Goal: Task Accomplishment & Management: Use online tool/utility

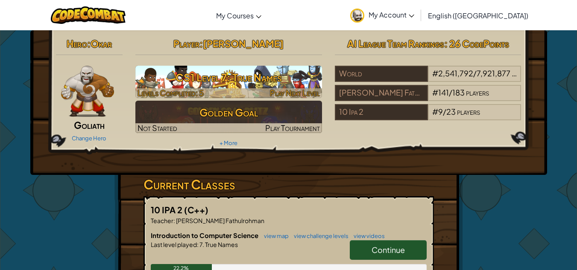
click at [246, 82] on h3 "CS1 Level 7: True Names" at bounding box center [228, 77] width 187 height 19
click at [304, 95] on span "Play Next Level" at bounding box center [295, 93] width 50 height 10
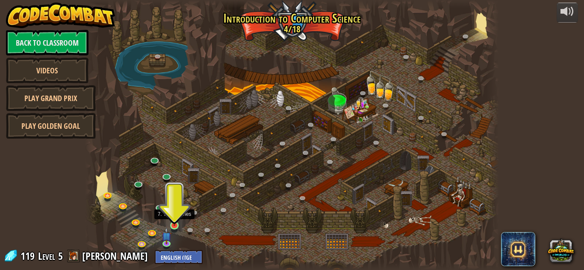
click at [174, 222] on img at bounding box center [175, 215] width 10 height 22
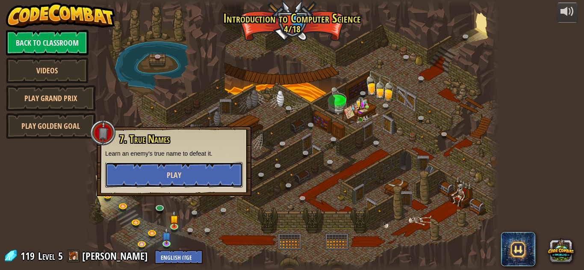
click at [198, 169] on button "Play" at bounding box center [174, 175] width 138 height 26
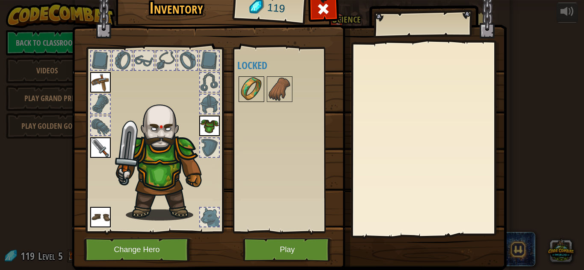
click at [253, 90] on img at bounding box center [251, 89] width 24 height 24
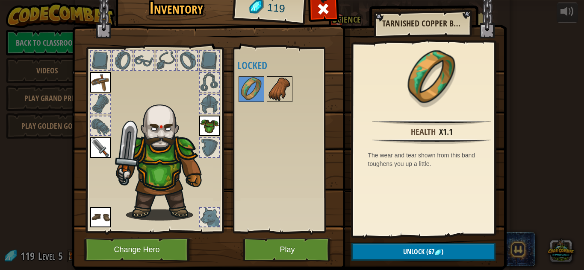
click at [277, 94] on img at bounding box center [279, 89] width 24 height 24
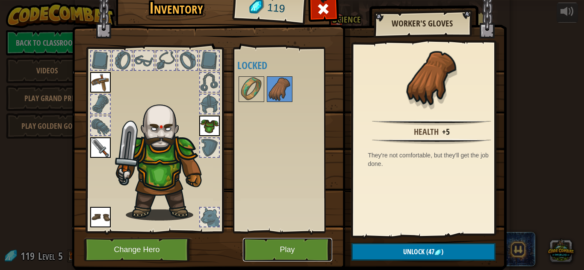
click at [297, 250] on button "Play" at bounding box center [287, 249] width 89 height 23
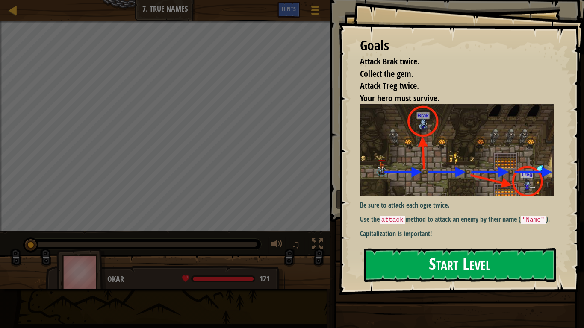
click at [426, 265] on button "Start Level" at bounding box center [460, 265] width 192 height 34
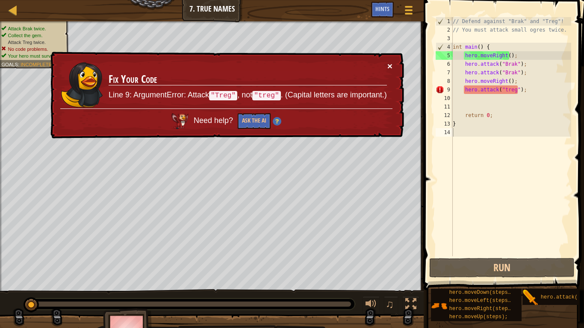
click at [390, 65] on button "×" at bounding box center [389, 66] width 5 height 9
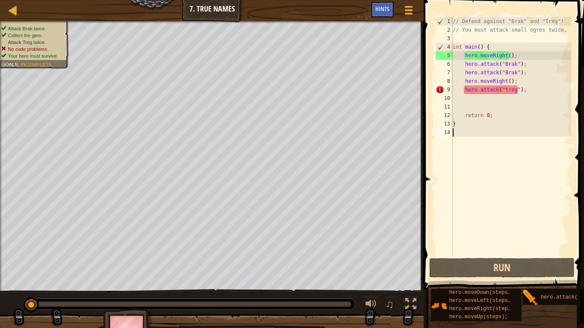
click at [524, 91] on div "// Defend against "Brak" and "Treg"! // You must attack small ogres twice. int …" at bounding box center [511, 145] width 120 height 256
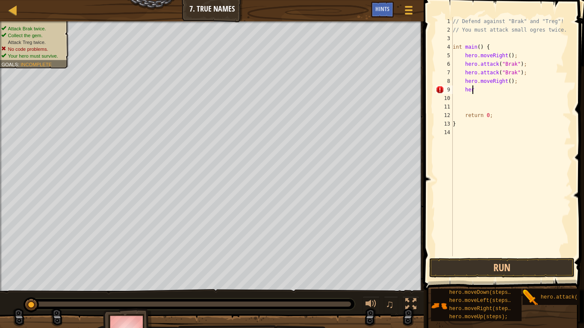
type textarea "h"
click at [516, 84] on div "// Defend against "Brak" and "Treg"! // You must attack small ogres twice. int …" at bounding box center [511, 145] width 120 height 256
type textarea "h"
type textarea "hero.attack("Brak");"
type textarea "h"
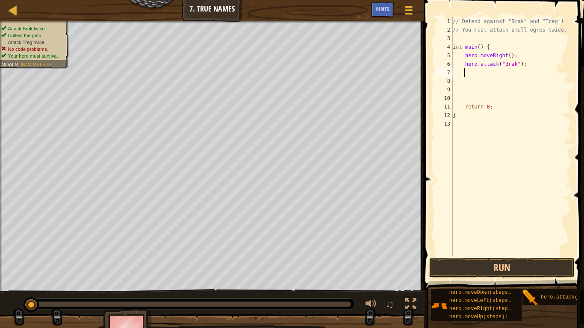
type textarea "hero.attack("Brak");"
type textarea "h"
click at [499, 270] on button "Run" at bounding box center [501, 268] width 145 height 20
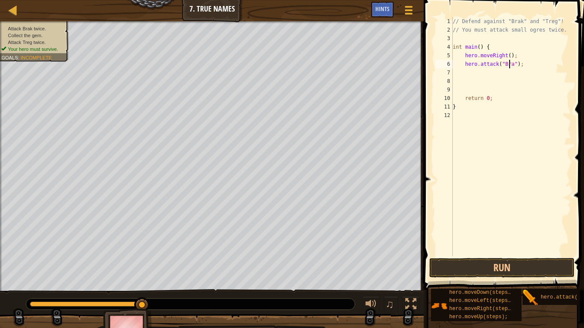
scroll to position [4, 5]
type textarea "hero.attack("Brak");"
click at [512, 268] on button "Run" at bounding box center [501, 268] width 145 height 20
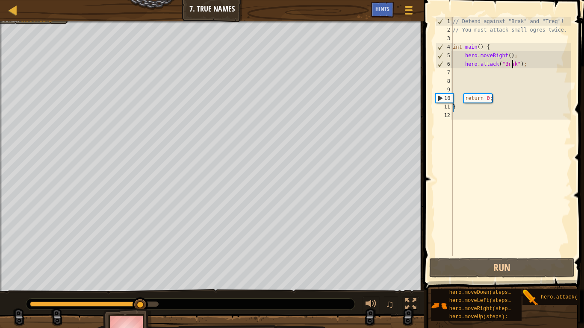
click at [488, 73] on div "// Defend against "Brak" and "Treg"! // You must attack small ogres twice. int …" at bounding box center [511, 145] width 120 height 256
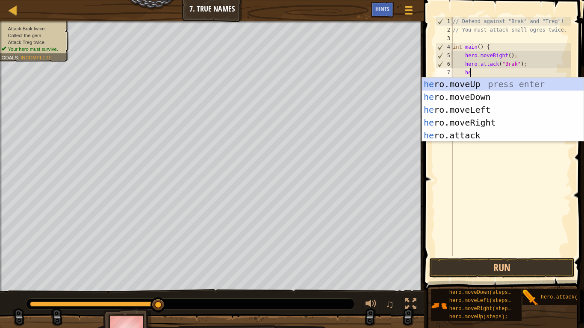
type textarea "her"
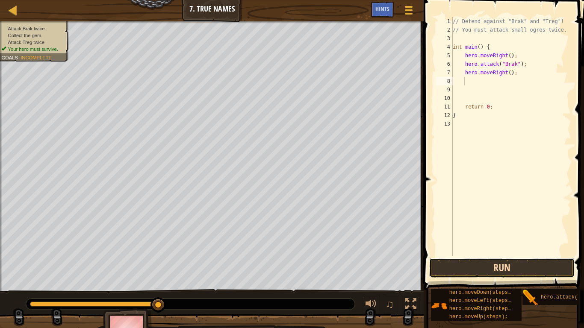
click at [522, 261] on button "Run" at bounding box center [501, 268] width 145 height 20
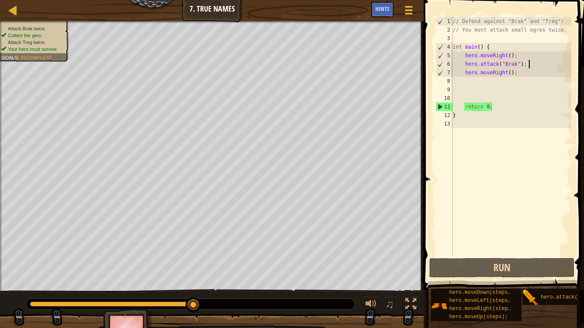
click at [528, 68] on div "// Defend against "Brak" and "Treg"! // You must attack small ogres twice. int …" at bounding box center [511, 145] width 120 height 256
type textarea "hero.attack("Brak");"
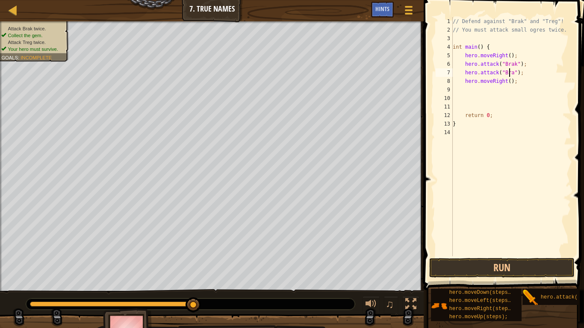
scroll to position [4, 5]
type textarea "hero.attack("Brak");"
click at [488, 91] on div "// Defend against "Brak" and "Treg"! // You must attack small ogres twice. int …" at bounding box center [511, 145] width 120 height 256
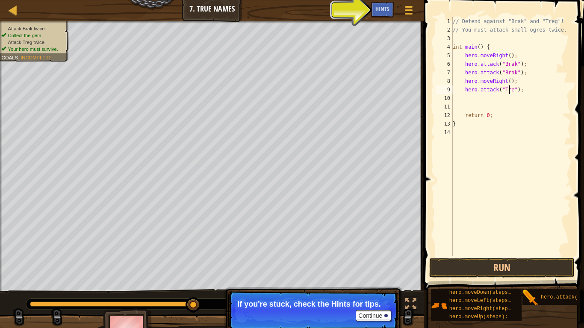
type textarea "hero.attack("Treg");"
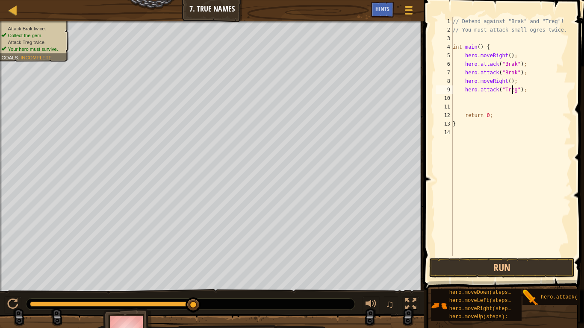
click at [477, 98] on div "// Defend against "Brak" and "Treg"! // You must attack small ogres twice. int …" at bounding box center [511, 145] width 120 height 256
type textarea "hero.attack("Treg");"
click at [503, 262] on button "Run" at bounding box center [501, 268] width 145 height 20
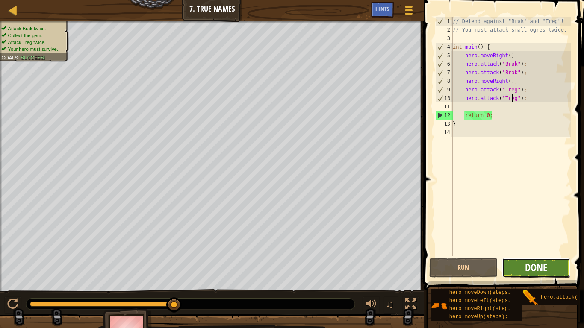
click at [544, 270] on span "Done" at bounding box center [536, 268] width 22 height 14
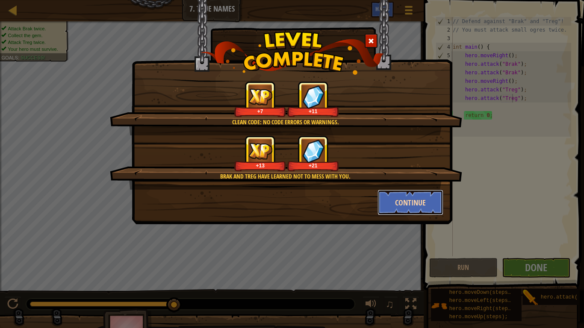
click at [416, 203] on button "Continue" at bounding box center [410, 203] width 66 height 26
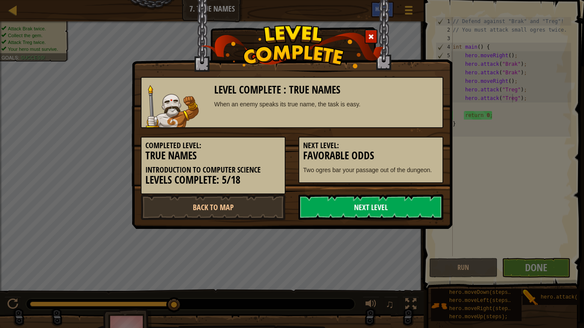
click at [415, 201] on link "Next Level" at bounding box center [370, 207] width 145 height 26
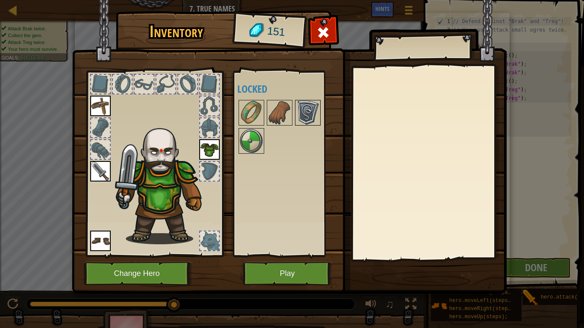
click at [315, 102] on img at bounding box center [308, 113] width 24 height 24
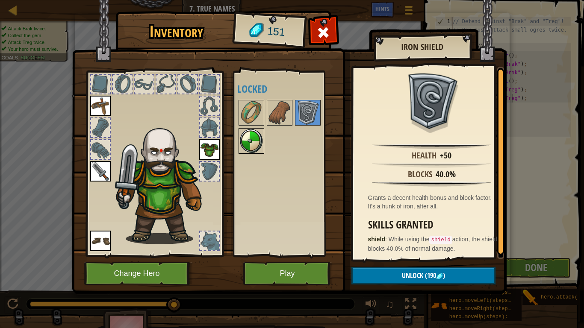
click at [251, 140] on img at bounding box center [251, 141] width 24 height 24
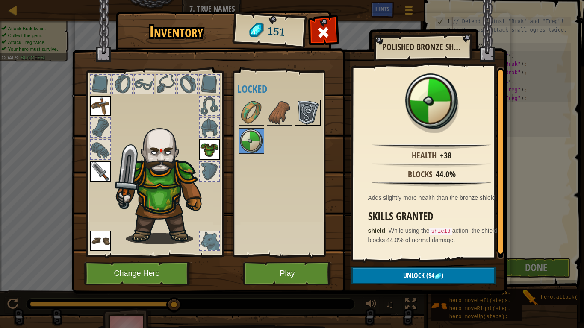
click at [302, 116] on img at bounding box center [308, 113] width 24 height 24
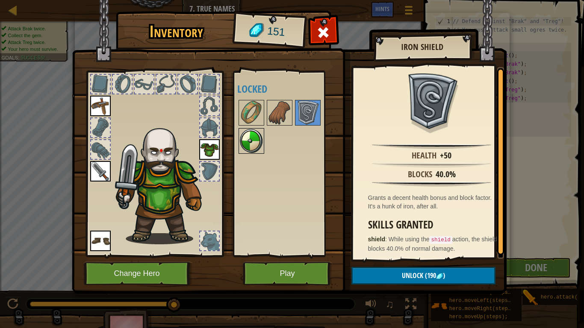
click at [259, 143] on img at bounding box center [251, 141] width 24 height 24
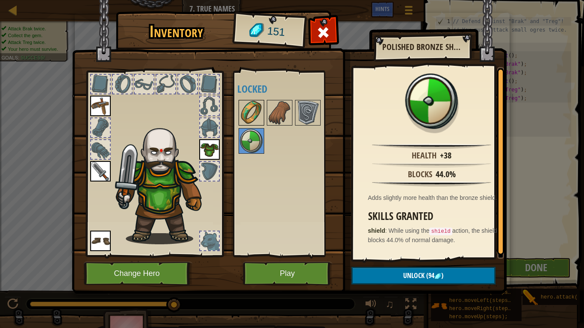
click at [256, 110] on img at bounding box center [251, 113] width 24 height 24
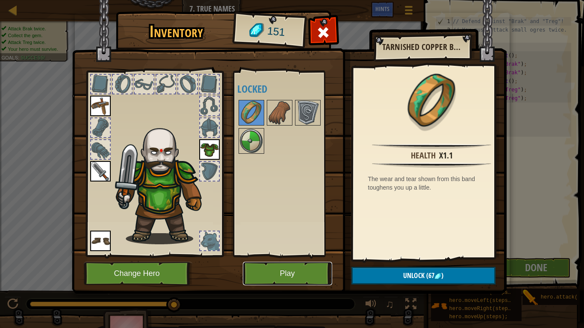
click at [287, 270] on button "Play" at bounding box center [287, 273] width 89 height 23
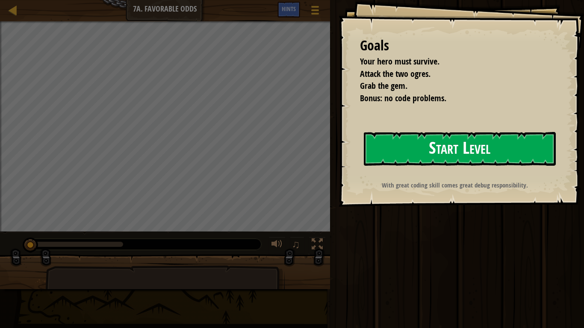
click at [430, 141] on button "Start Level" at bounding box center [460, 149] width 192 height 34
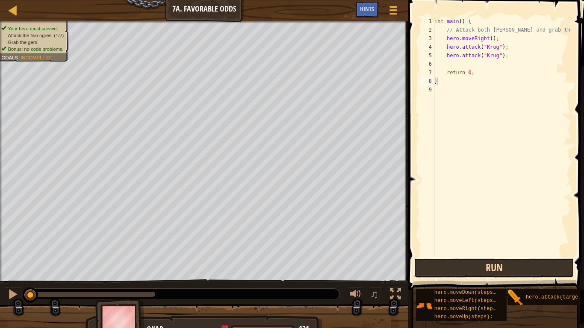
click at [476, 270] on button "Run" at bounding box center [494, 268] width 160 height 20
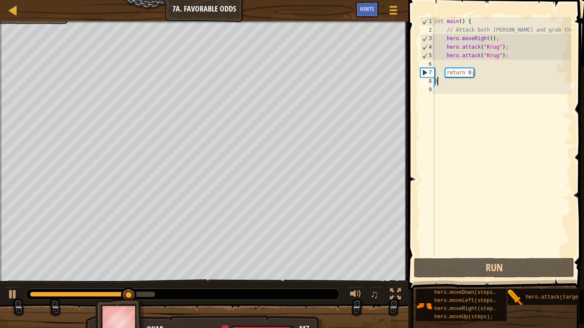
click at [499, 73] on div "int main ( ) { // Attack both [PERSON_NAME] and grab the gem. hero . moveRight …" at bounding box center [501, 145] width 138 height 256
click at [507, 59] on div "int main ( ) { // Attack both [PERSON_NAME] and grab the gem. hero . moveRight …" at bounding box center [501, 145] width 138 height 256
type textarea "hero.attack("[PERSON_NAME]");"
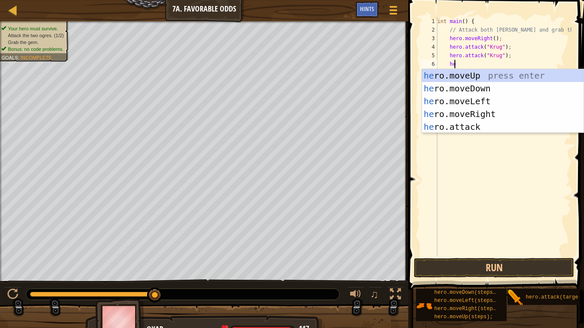
type textarea "her"
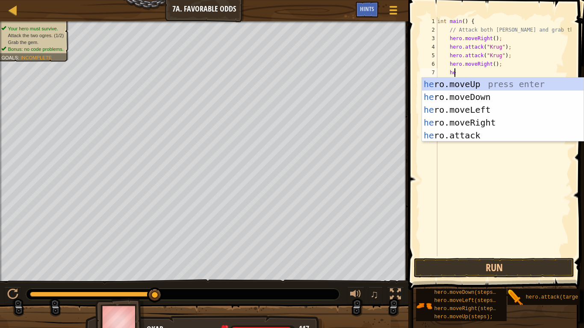
scroll to position [4, 1]
type textarea "hero"
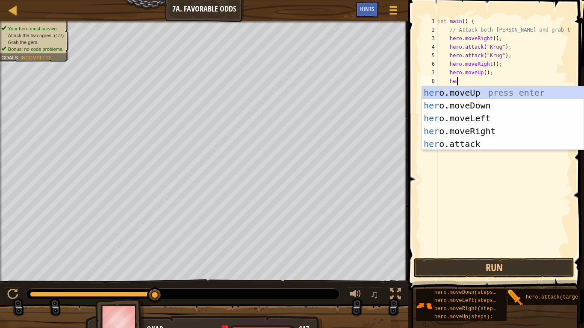
type textarea "hero"
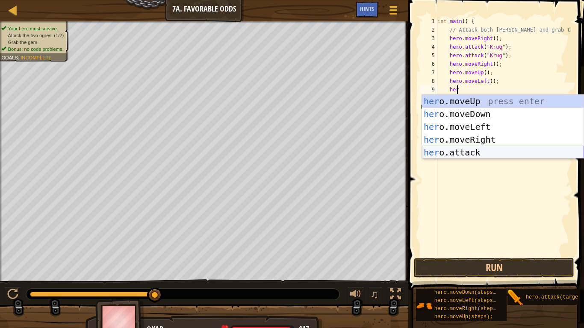
click at [501, 149] on div "her o.moveUp press enter her o.moveDown press enter her o.moveLeft press enter …" at bounding box center [502, 140] width 161 height 90
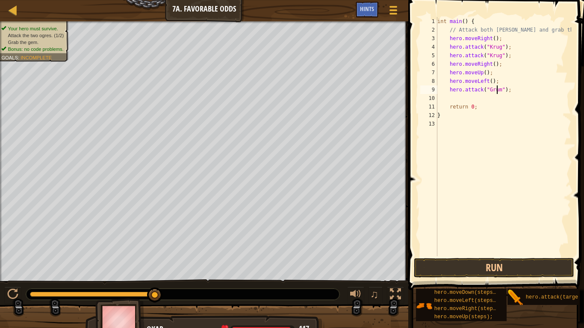
type textarea "hero.attack("Grump");"
click at [505, 101] on div "int main ( ) { // Attack both [PERSON_NAME] and grab the gem. hero . moveRight …" at bounding box center [503, 145] width 136 height 256
click at [513, 103] on div "int main ( ) { // Attack both [PERSON_NAME] and grab the gem. hero . moveRight …" at bounding box center [503, 145] width 136 height 256
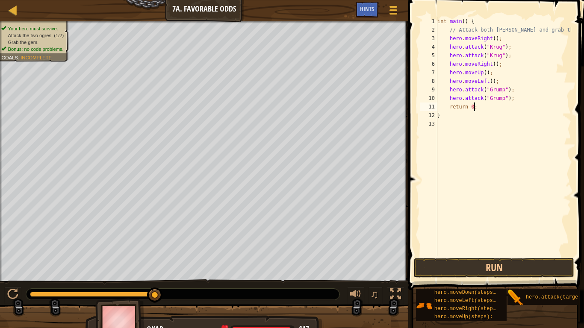
click at [519, 103] on div "int main ( ) { // Attack both [PERSON_NAME] and grab the gem. hero . moveRight …" at bounding box center [503, 145] width 136 height 256
click at [514, 95] on div "int main ( ) { // Attack both [PERSON_NAME] and grab the gem. hero . moveRight …" at bounding box center [503, 145] width 136 height 256
type textarea "hero.attack("Grump");"
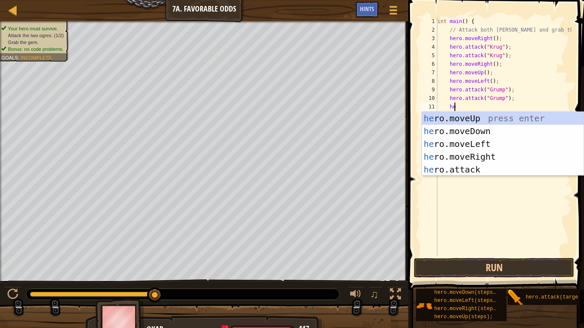
scroll to position [4, 1]
type textarea "hero"
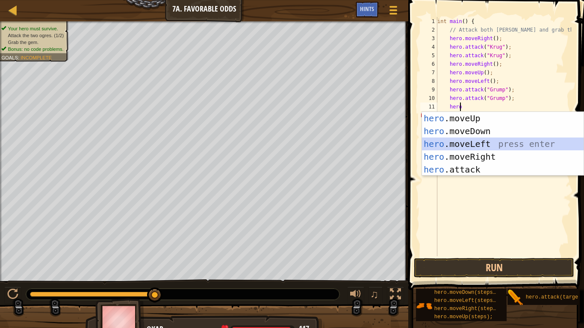
click at [475, 143] on div "hero .moveUp press enter hero .moveDown press enter hero .moveLeft press enter …" at bounding box center [502, 157] width 161 height 90
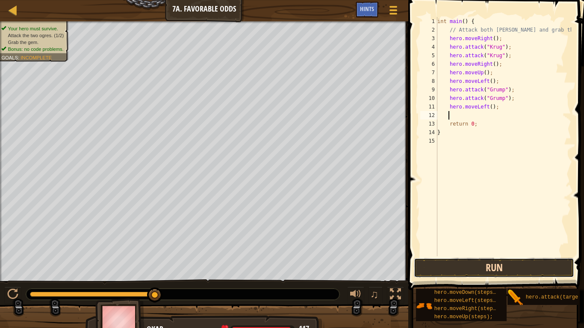
click at [519, 269] on button "Run" at bounding box center [494, 268] width 160 height 20
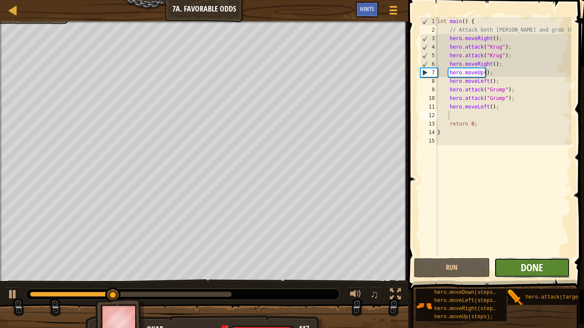
click at [539, 264] on span "Done" at bounding box center [531, 268] width 22 height 14
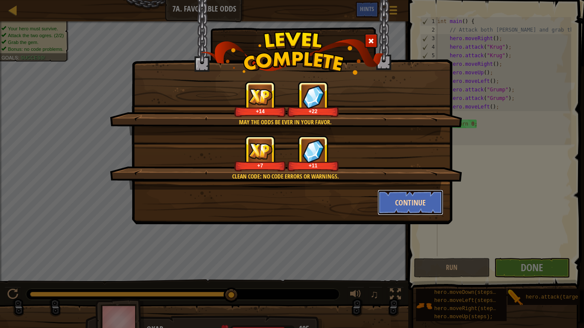
click at [426, 206] on button "Continue" at bounding box center [410, 203] width 66 height 26
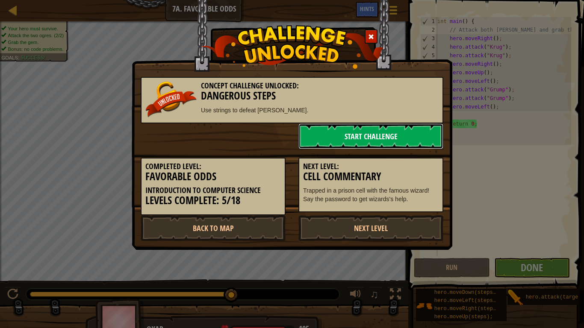
click at [397, 131] on link "Start Challenge" at bounding box center [370, 136] width 145 height 26
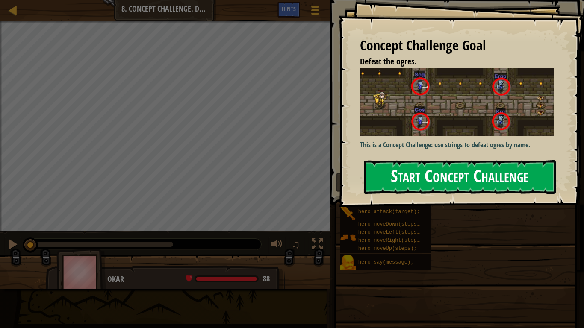
click at [472, 176] on button "Start Concept Challenge" at bounding box center [460, 177] width 192 height 34
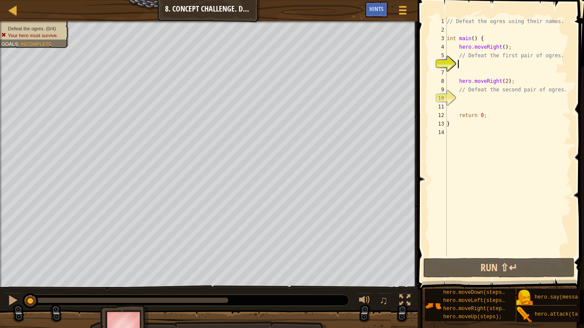
click at [467, 67] on div "// Defeat the ogres using their names. int main ( ) { hero . moveRight ( ) ; //…" at bounding box center [508, 145] width 126 height 256
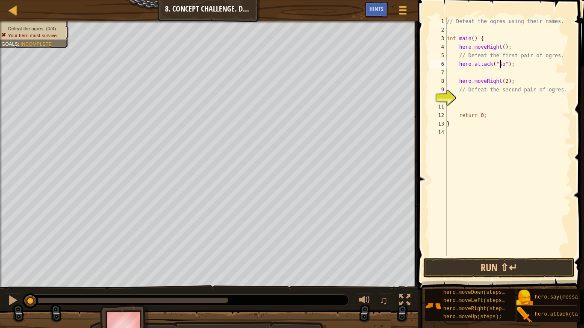
type textarea "hero.attack("Sog");"
click at [465, 76] on div "// Defeat the ogres using their names. int main ( ) { hero . moveRight ( ) ; //…" at bounding box center [508, 145] width 126 height 256
click at [506, 268] on button "Run ⇧↵" at bounding box center [498, 268] width 151 height 20
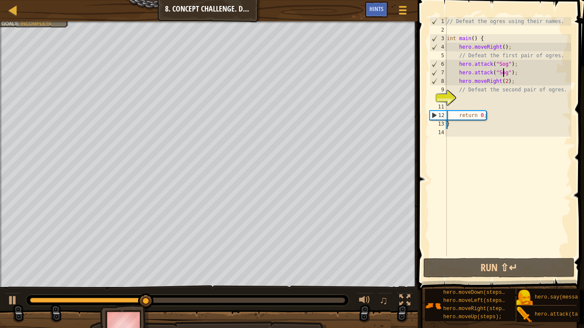
click at [523, 77] on div "// Defeat the ogres using their names. int main ( ) { hero . moveRight ( ) ; //…" at bounding box center [508, 145] width 126 height 256
click at [517, 70] on div "// Defeat the ogres using their names. int main ( ) { hero . moveRight ( ) ; //…" at bounding box center [508, 145] width 126 height 256
type textarea "hero.attack("Sog");"
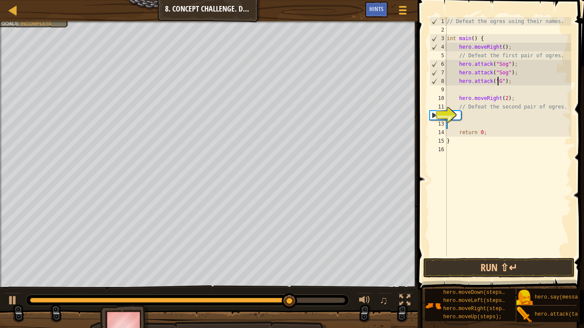
scroll to position [4, 4]
type textarea "hero.attack("Gos");"
click at [482, 92] on div "// Defeat the ogres using their names. int main ( ) { hero . moveRight ( ) ; //…" at bounding box center [508, 145] width 126 height 256
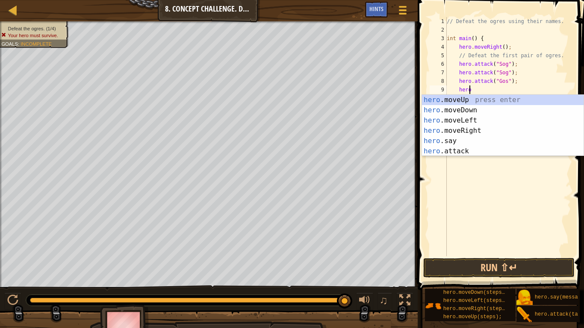
scroll to position [4, 1]
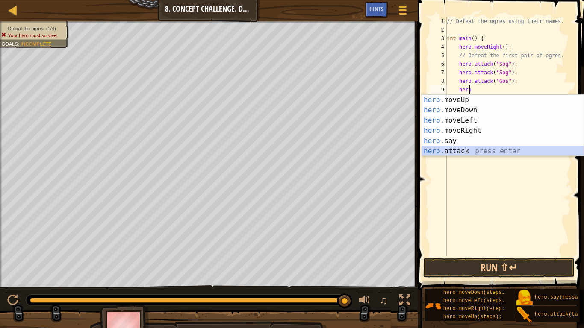
click at [481, 150] on div "hero .moveUp press enter hero .moveDown press enter hero .moveLeft press enter …" at bounding box center [502, 136] width 161 height 82
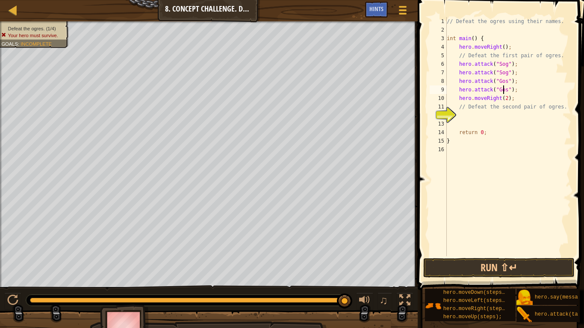
scroll to position [4, 5]
type textarea "hero.attack("Gos");"
click at [530, 270] on button "Run ⇧↵" at bounding box center [498, 268] width 151 height 20
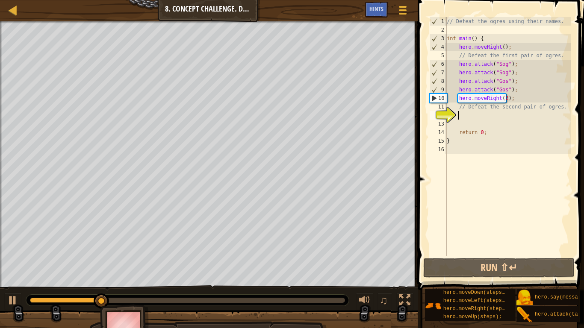
click at [464, 117] on div "// Defeat the ogres using their names. int main ( ) { hero . moveRight ( ) ; //…" at bounding box center [508, 145] width 126 height 256
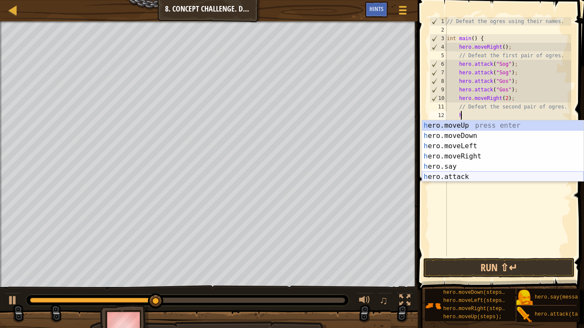
click at [476, 174] on div "h ero.moveUp press enter h ero.moveDown press enter h ero.moveLeft press enter …" at bounding box center [502, 161] width 161 height 82
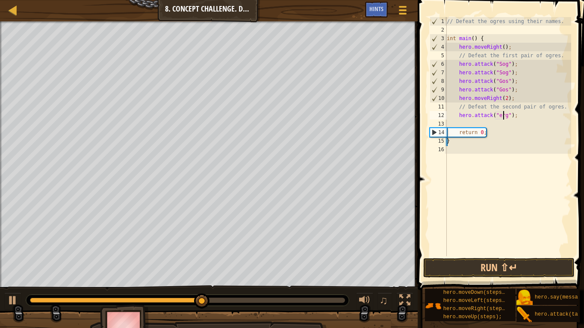
scroll to position [4, 5]
drag, startPoint x: 456, startPoint y: 115, endPoint x: 518, endPoint y: 119, distance: 62.5
click at [518, 119] on div "// Defeat the ogres using their names. int main ( ) { hero . moveRight ( ) ; //…" at bounding box center [508, 145] width 126 height 256
type textarea "hero.attack("ergo");"
click at [513, 116] on div "// Defeat the ogres using their names. int main ( ) { hero . moveRight ( ) ; //…" at bounding box center [508, 136] width 126 height 239
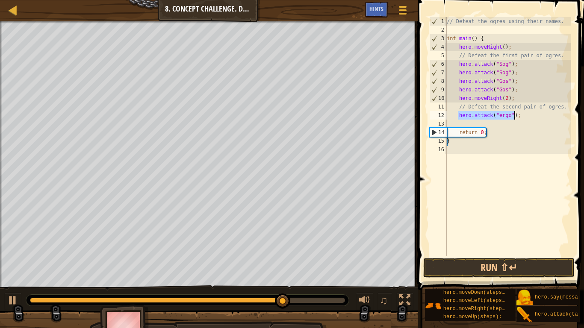
drag, startPoint x: 458, startPoint y: 114, endPoint x: 516, endPoint y: 119, distance: 58.3
click at [516, 119] on div "// Defeat the ogres using their names. int main ( ) { hero . moveRight ( ) ; //…" at bounding box center [508, 145] width 126 height 256
click at [488, 127] on div "// Defeat the ogres using their names. int main ( ) { hero . moveRight ( ) ; //…" at bounding box center [508, 145] width 126 height 256
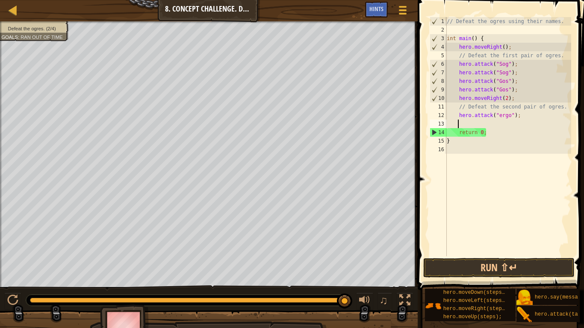
paste textarea "hero.attack("ergo");"
type textarea "hero.attack("ergo");"
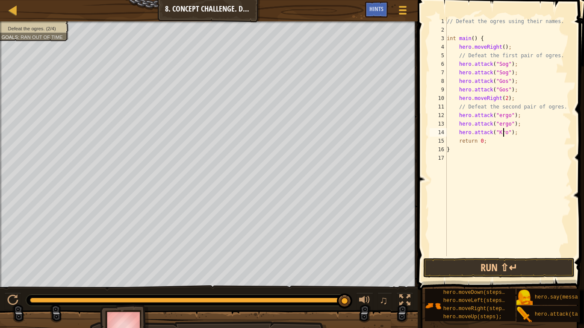
scroll to position [4, 5]
drag, startPoint x: 456, startPoint y: 131, endPoint x: 519, endPoint y: 135, distance: 63.7
click at [519, 135] on div "// Defeat the ogres using their names. int main ( ) { hero . moveRight ( ) ; //…" at bounding box center [508, 145] width 126 height 256
click at [518, 141] on div "// Defeat the ogres using their names. int main ( ) { hero . moveRight ( ) ; //…" at bounding box center [508, 145] width 126 height 256
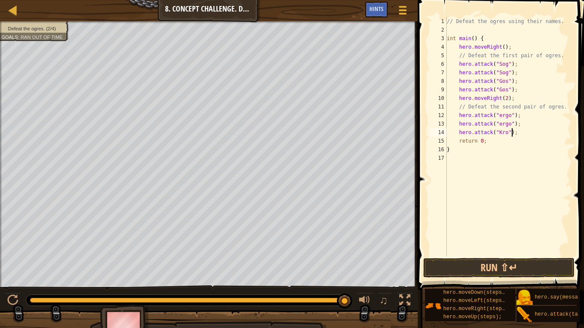
click at [520, 133] on div "// Defeat the ogres using their names. int main ( ) { hero . moveRight ( ) ; //…" at bounding box center [508, 145] width 126 height 256
type textarea "hero.attack("Kro");"
paste textarea "hero.attack("Kro");"
click at [524, 269] on button "Run ⇧↵" at bounding box center [498, 268] width 151 height 20
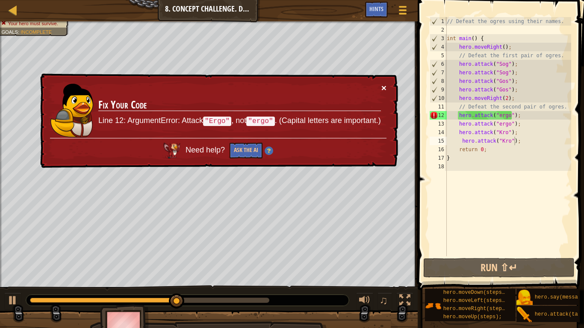
click at [385, 84] on button "×" at bounding box center [383, 87] width 5 height 9
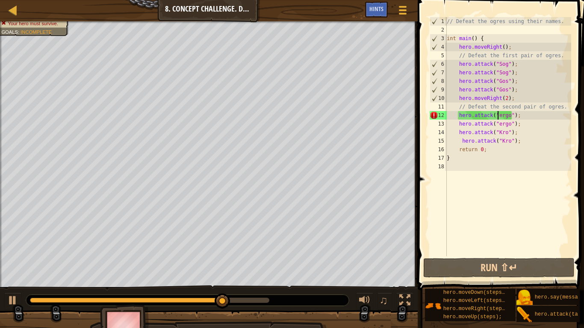
click at [497, 114] on div "// Defeat the ogres using their names. int main ( ) { hero . moveRight ( ) ; //…" at bounding box center [508, 145] width 126 height 256
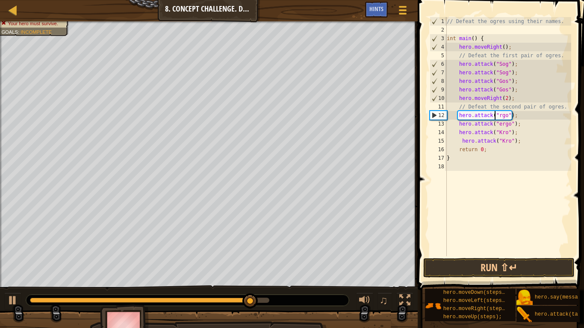
scroll to position [4, 4]
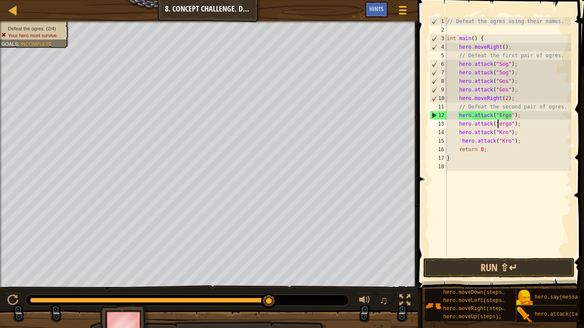
click at [496, 124] on div "// Defeat the ogres using their names. int main ( ) { hero . moveRight ( ) ; //…" at bounding box center [508, 145] width 126 height 256
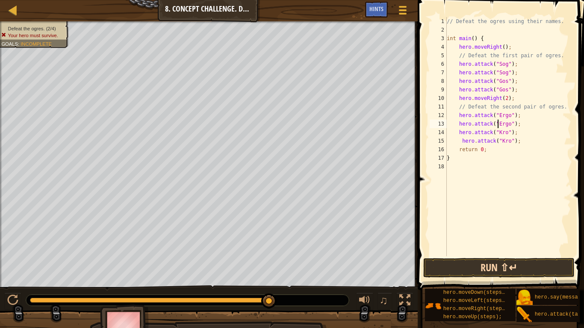
type textarea "hero.attack("Ergo");"
click at [527, 269] on button "Run ⇧↵" at bounding box center [498, 268] width 151 height 20
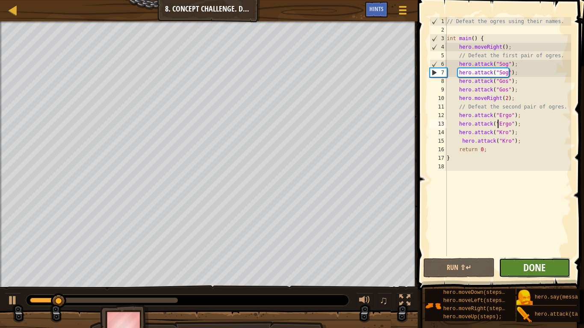
click at [540, 270] on span "Done" at bounding box center [534, 268] width 22 height 14
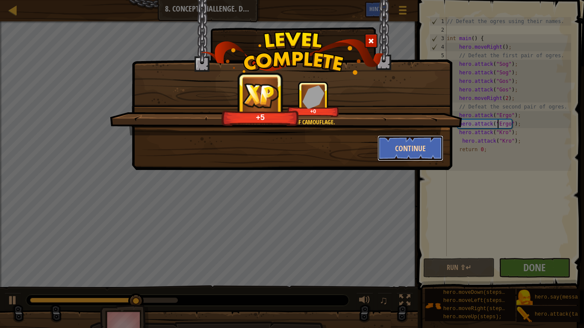
click at [413, 149] on button "Continue" at bounding box center [410, 148] width 66 height 26
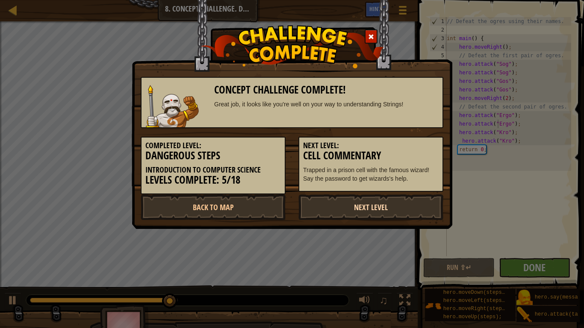
click at [369, 206] on link "Next Level" at bounding box center [370, 207] width 145 height 26
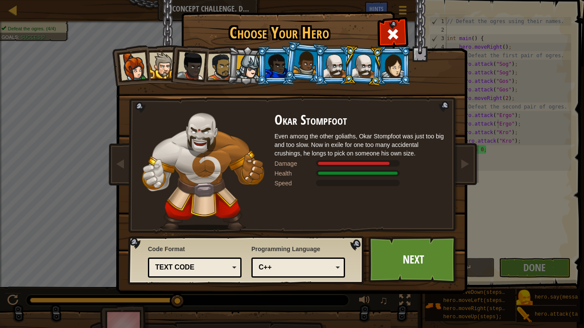
click at [394, 64] on div at bounding box center [392, 65] width 22 height 23
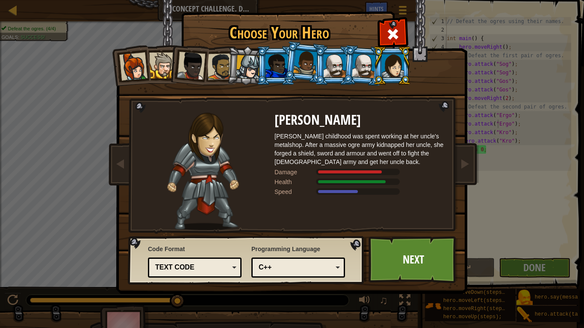
click at [367, 65] on div at bounding box center [364, 65] width 24 height 24
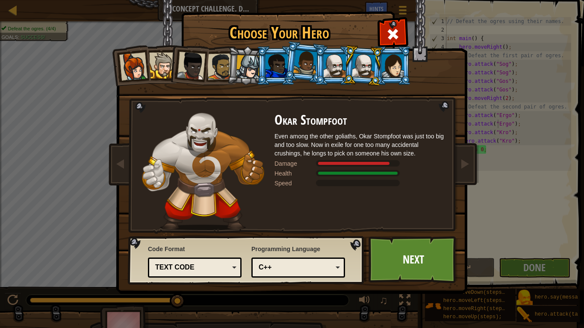
click at [330, 65] on div at bounding box center [334, 65] width 22 height 23
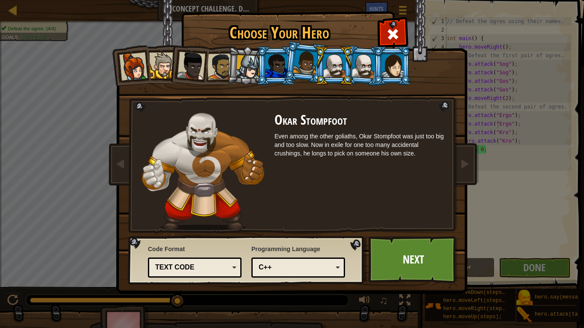
click at [365, 66] on div at bounding box center [364, 65] width 24 height 24
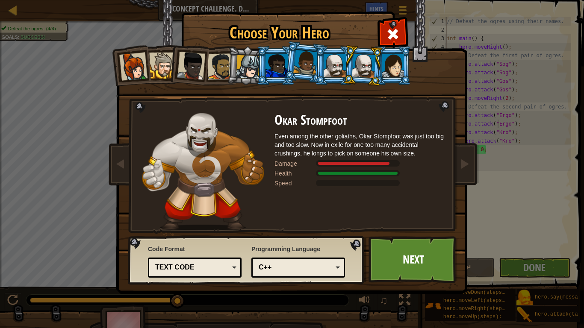
click at [318, 58] on li at bounding box center [333, 65] width 38 height 39
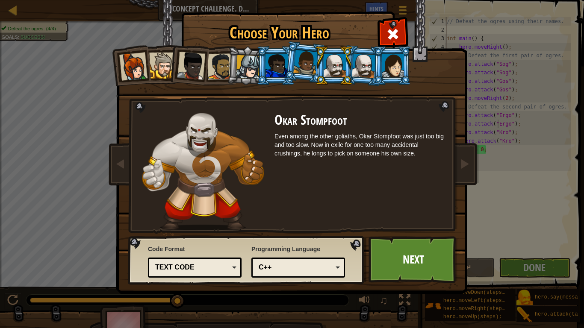
click at [358, 70] on div at bounding box center [364, 65] width 24 height 24
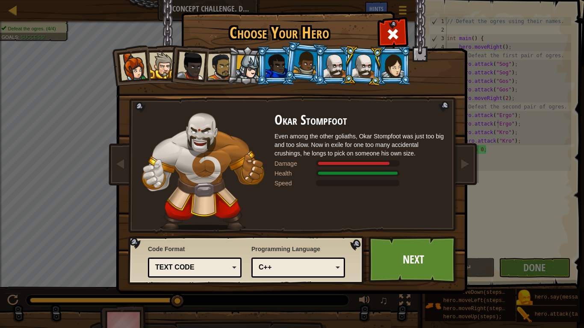
click at [337, 72] on div at bounding box center [334, 65] width 22 height 23
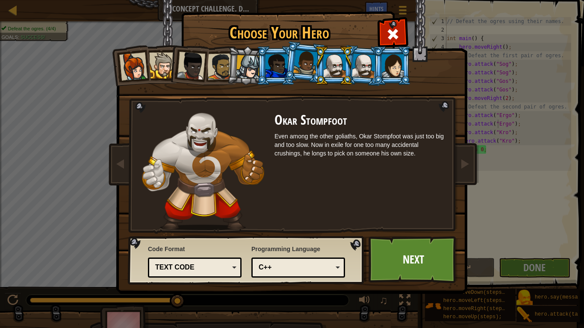
click at [278, 65] on div at bounding box center [276, 65] width 22 height 23
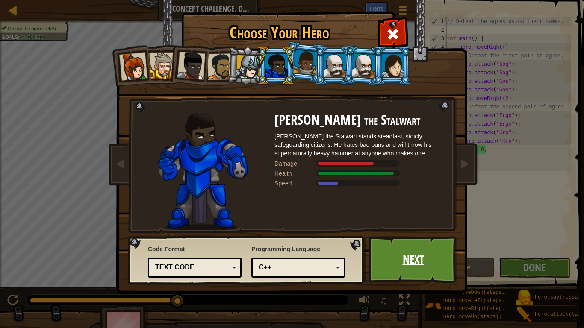
click at [407, 257] on link "Next" at bounding box center [412, 259] width 89 height 47
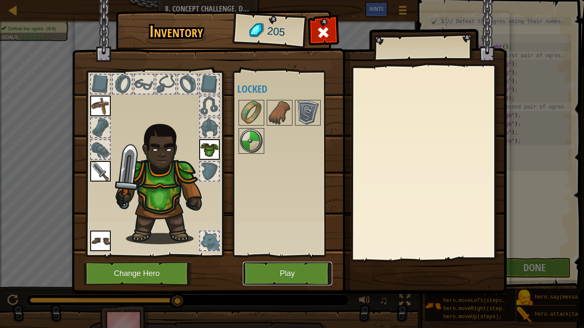
click at [285, 270] on button "Play" at bounding box center [287, 273] width 89 height 23
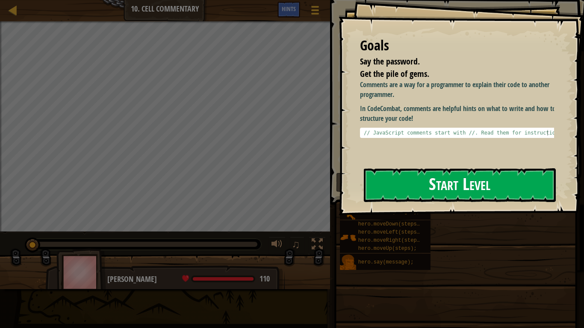
click at [449, 174] on button "Start Level" at bounding box center [460, 185] width 192 height 34
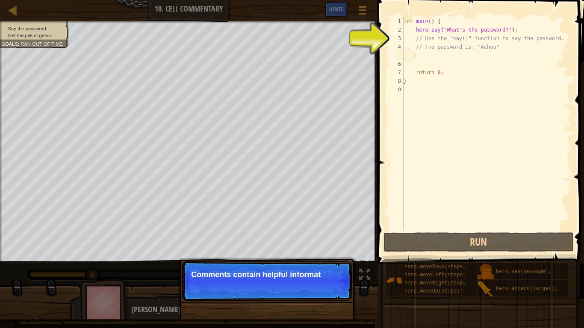
click at [420, 53] on div "int main ( ) { hero . say ( " What's the password? " ) ; // Use the "say()" fun…" at bounding box center [486, 132] width 169 height 231
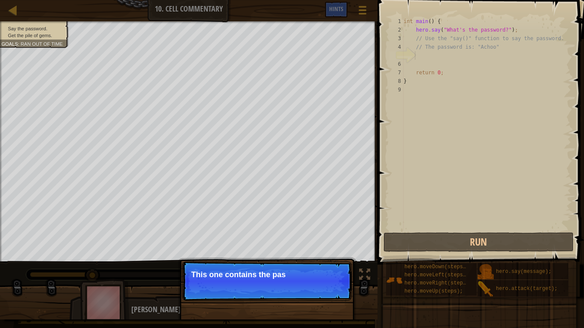
click at [320, 270] on p "Continue This one contains the pas" at bounding box center [267, 280] width 170 height 39
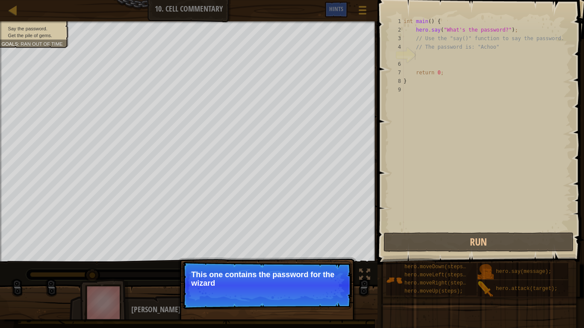
click at [331, 270] on div "Continue This one contains the password for the wizard!" at bounding box center [267, 324] width 178 height 126
click at [329, 270] on button "Continue" at bounding box center [326, 294] width 35 height 11
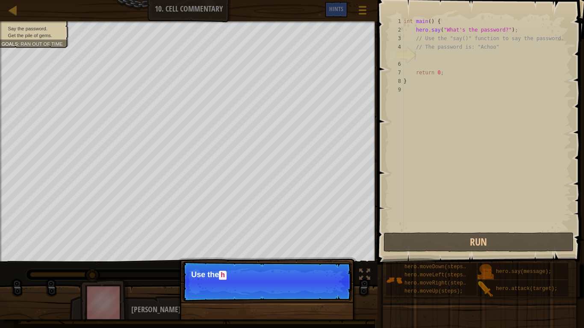
click at [328, 270] on p "Continue Use the h" at bounding box center [267, 281] width 170 height 40
click at [328, 270] on p "Continue Use the hero.say() function to te" at bounding box center [267, 281] width 170 height 40
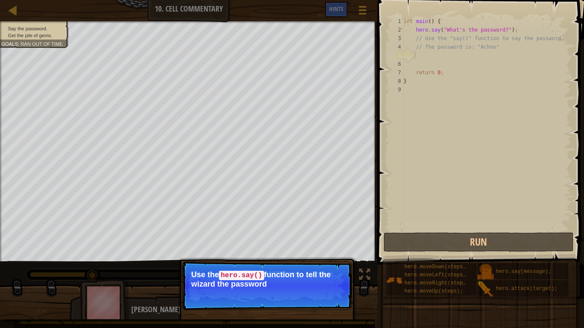
click at [322, 270] on p "Continue Use the hero.say() function to tell the wizard the password" at bounding box center [267, 285] width 170 height 49
click at [447, 57] on div "int main ( ) { hero . say ( " What's the password? " ) ; // Use the "say()" fun…" at bounding box center [486, 132] width 169 height 231
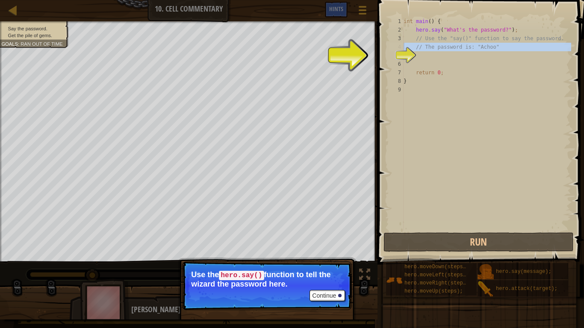
click at [403, 51] on div "5" at bounding box center [396, 55] width 14 height 9
type textarea "// The password is: "Achoo""
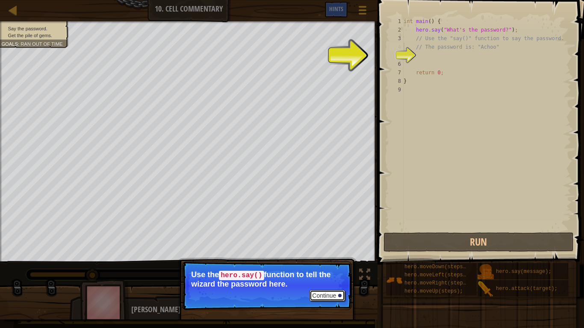
click at [329, 270] on button "Continue" at bounding box center [326, 295] width 35 height 11
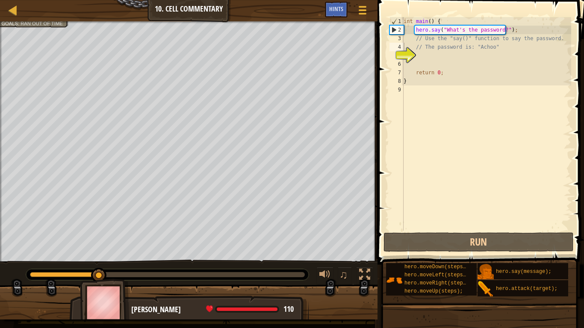
click at [329, 270] on div "Say the password. Get the pile of gems. Goals : Ran out of time ♫ [PERSON_NAME]…" at bounding box center [292, 170] width 584 height 298
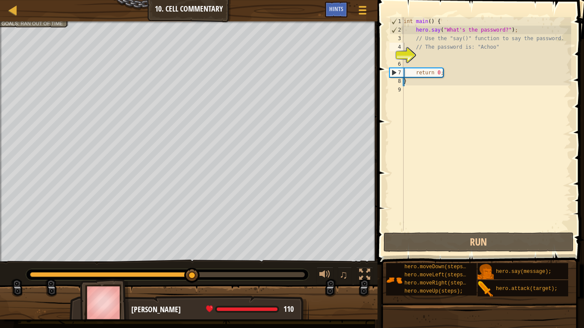
click at [431, 56] on div "int main ( ) { hero . say ( " What's the password? " ) ; // Use the "say()" fun…" at bounding box center [486, 132] width 169 height 231
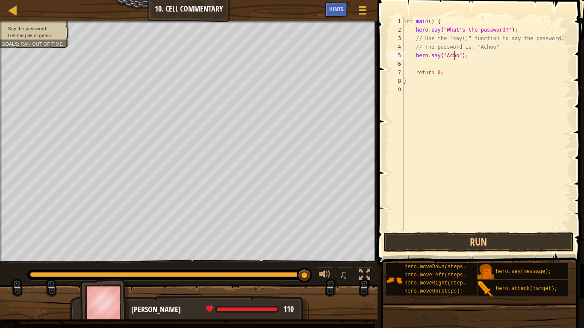
scroll to position [4, 5]
type textarea "hero.say("Achoo");"
click at [491, 243] on button "Run" at bounding box center [478, 242] width 190 height 20
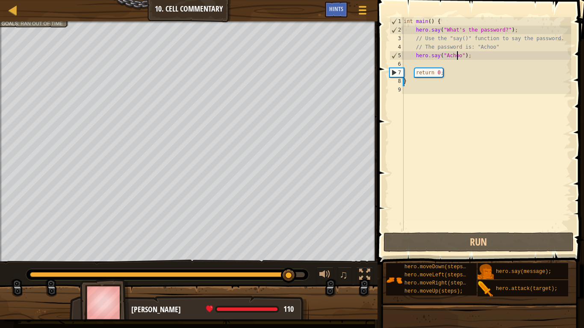
click at [451, 66] on div "int main ( ) { hero . say ( " What's the password? " ) ; // Use the "say()" fun…" at bounding box center [486, 132] width 169 height 231
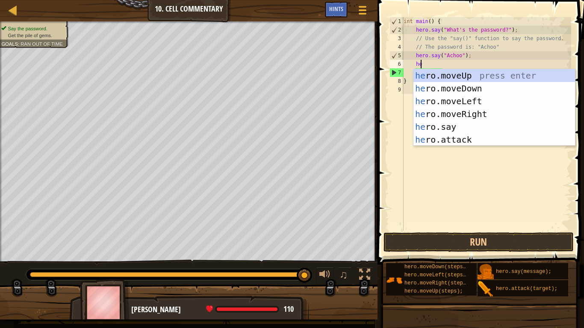
type textarea "her"
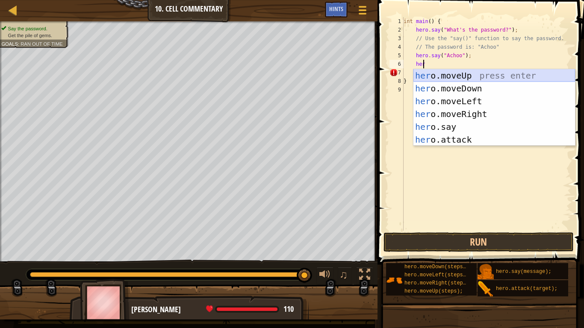
click at [453, 74] on div "her o.moveUp press enter her o.moveDown press enter her o.moveLeft press enter …" at bounding box center [493, 120] width 161 height 103
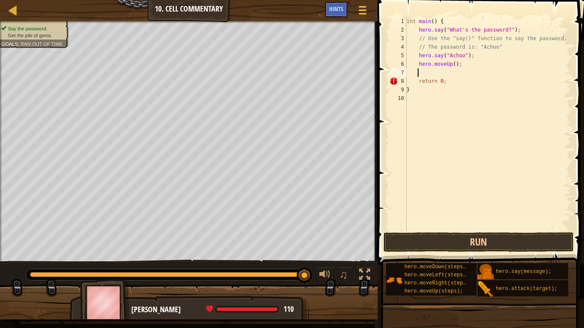
scroll to position [4, 0]
click at [510, 246] on button "Run" at bounding box center [478, 242] width 190 height 20
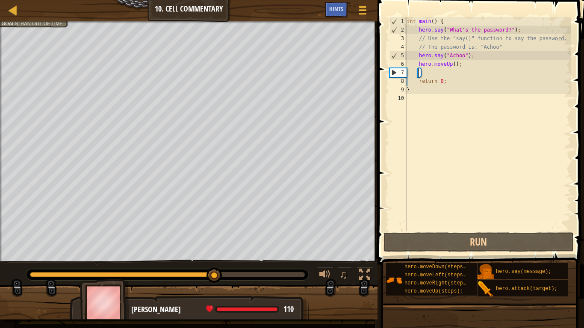
click at [461, 71] on div "int main ( ) { hero . say ( " What's the password? " ) ; // Use the "say()" fun…" at bounding box center [488, 132] width 167 height 231
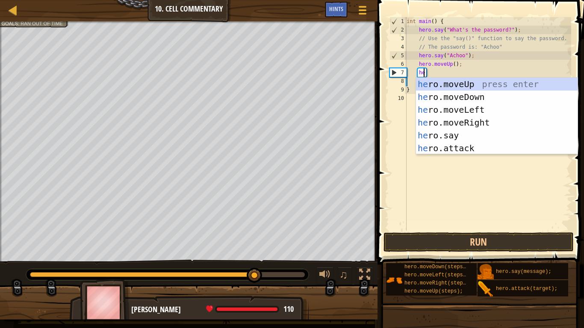
type textarea "her"
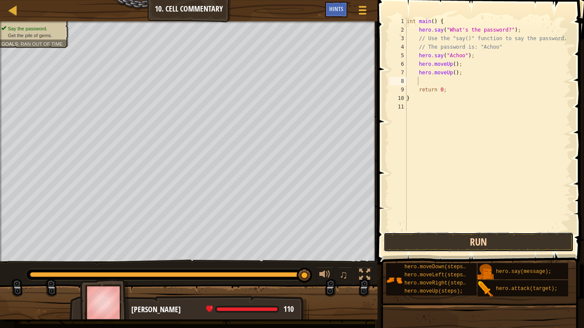
click at [468, 239] on button "Run" at bounding box center [478, 242] width 190 height 20
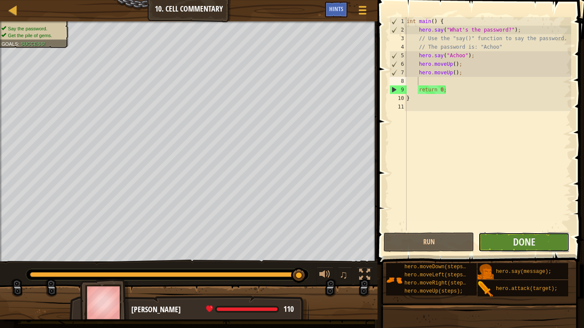
click at [541, 242] on button "Done" at bounding box center [523, 242] width 91 height 20
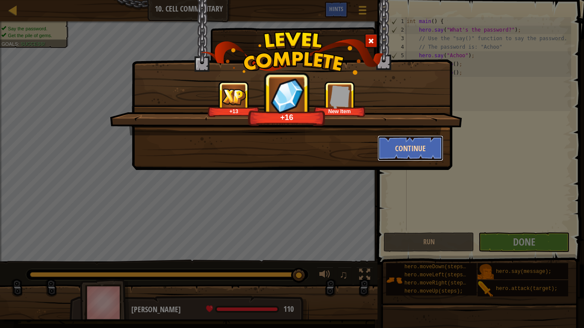
click at [412, 146] on button "Continue" at bounding box center [410, 148] width 66 height 26
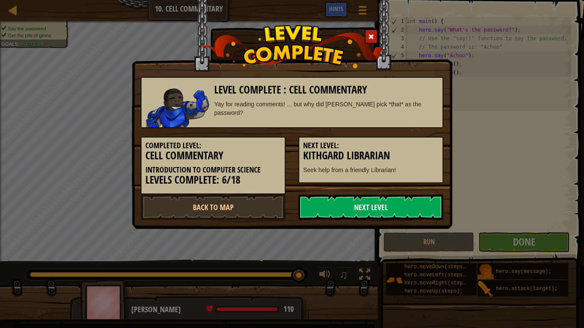
click at [398, 205] on link "Next Level" at bounding box center [370, 207] width 145 height 26
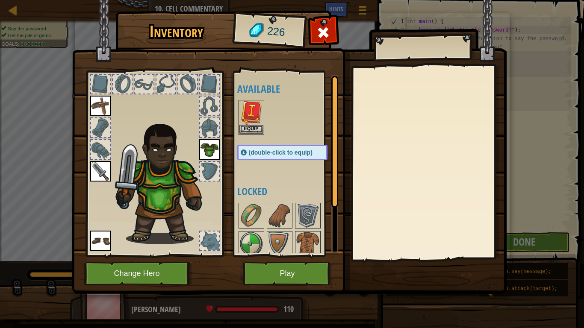
drag, startPoint x: 249, startPoint y: 96, endPoint x: 251, endPoint y: 109, distance: 12.9
click at [249, 95] on div "Available Equip Equip Equip Equip Equip (double-click to equip) Locked" at bounding box center [290, 164] width 107 height 178
click at [252, 111] on img at bounding box center [251, 113] width 24 height 24
click at [253, 125] on button "Equip" at bounding box center [251, 129] width 24 height 9
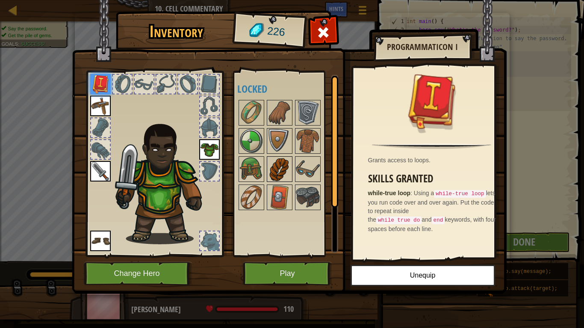
drag, startPoint x: 281, startPoint y: 174, endPoint x: 286, endPoint y: 180, distance: 7.9
click at [281, 174] on img at bounding box center [279, 169] width 24 height 24
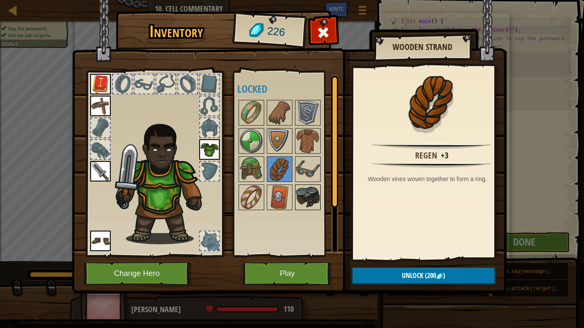
click at [301, 193] on img at bounding box center [308, 197] width 24 height 24
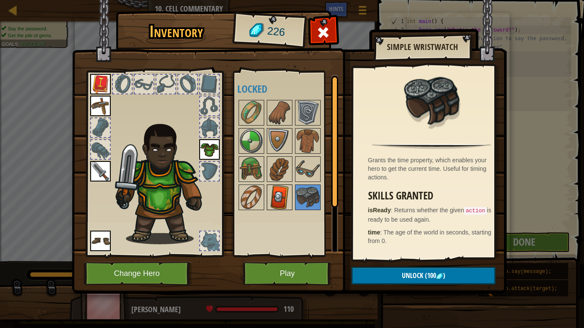
click at [283, 198] on img at bounding box center [279, 197] width 24 height 24
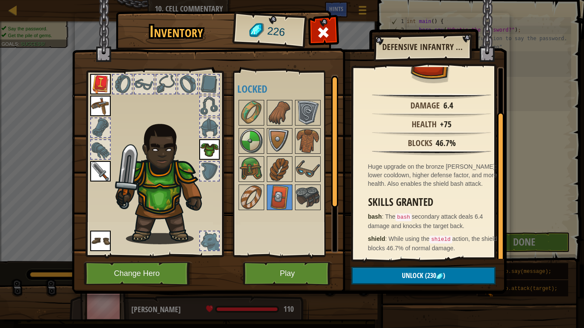
scroll to position [50, 0]
click at [253, 164] on img at bounding box center [251, 169] width 24 height 24
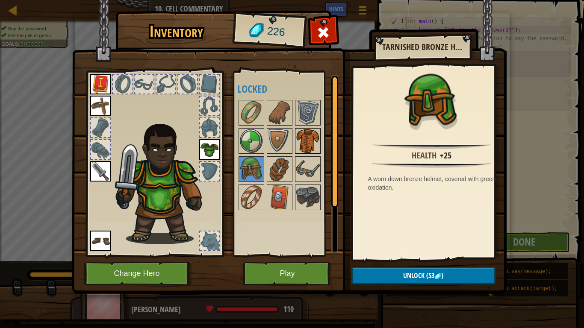
click at [305, 138] on img at bounding box center [308, 141] width 24 height 24
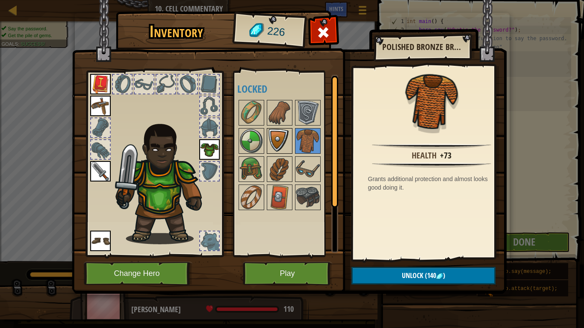
click at [275, 140] on img at bounding box center [279, 141] width 24 height 24
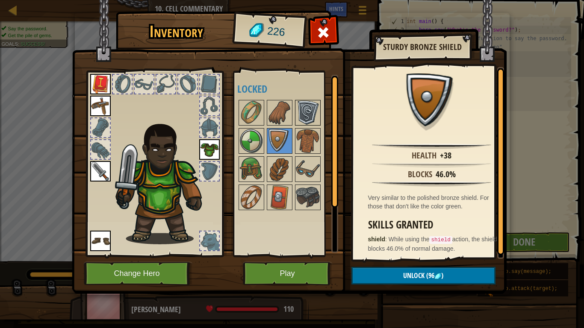
click at [316, 103] on img at bounding box center [308, 113] width 24 height 24
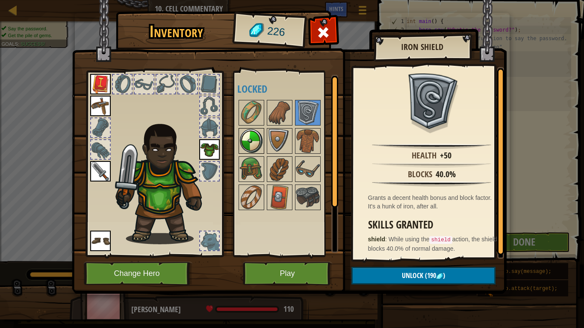
click at [258, 141] on img at bounding box center [251, 141] width 24 height 24
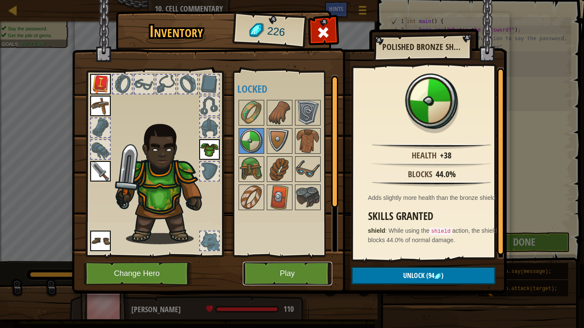
click at [298, 270] on button "Play" at bounding box center [287, 273] width 89 height 23
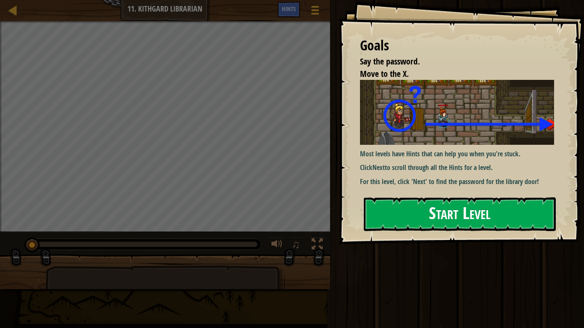
click at [482, 209] on button "Start Level" at bounding box center [460, 214] width 192 height 34
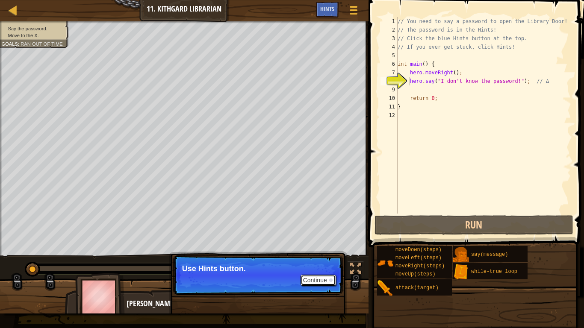
click at [325, 270] on button "Continue" at bounding box center [317, 280] width 35 height 11
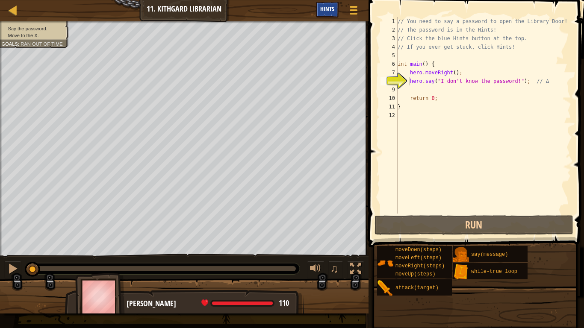
click at [328, 7] on span "Hints" at bounding box center [327, 9] width 14 height 8
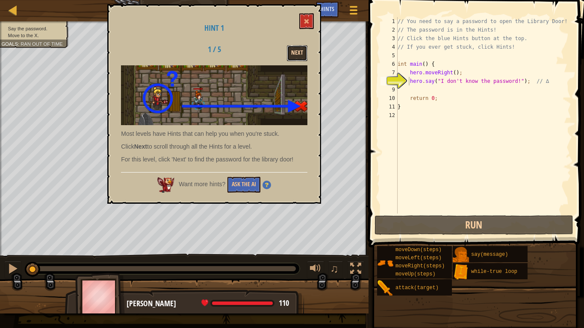
click at [301, 51] on button "Next" at bounding box center [297, 53] width 21 height 16
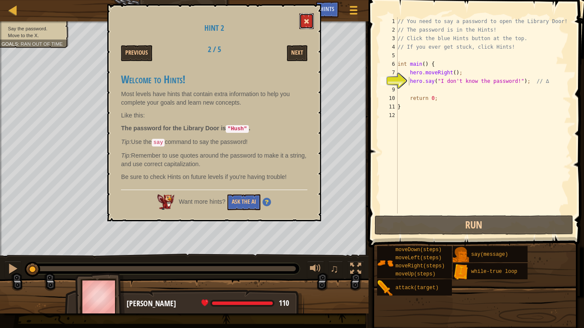
click at [310, 19] on button at bounding box center [306, 21] width 15 height 16
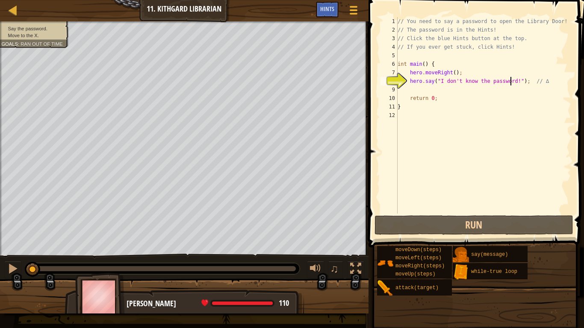
click at [509, 81] on div "// You need to say a password to open the Library Door! // The password is in t…" at bounding box center [483, 124] width 175 height 214
click at [470, 75] on div "// You need to say a password to open the Library Door! // The password is in t…" at bounding box center [483, 124] width 175 height 214
type textarea "hero.moveRight();"
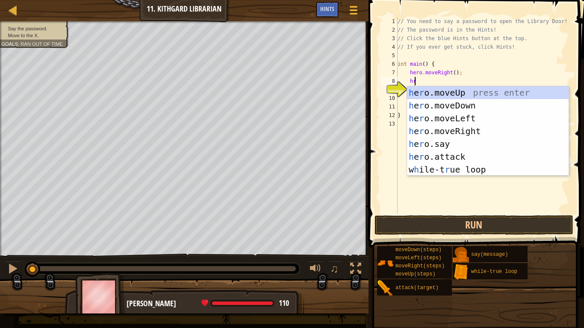
scroll to position [4, 1]
type textarea "hro"
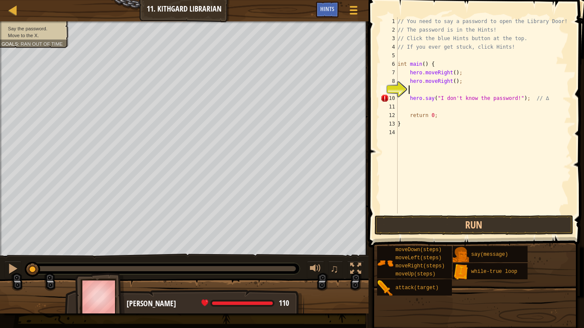
scroll to position [4, 0]
click at [508, 99] on div "// You need to say a password to open the Library Door! // The password is in t…" at bounding box center [483, 124] width 175 height 214
click at [509, 99] on div "// You need to say a password to open the Library Door! // The password is in t…" at bounding box center [483, 124] width 175 height 214
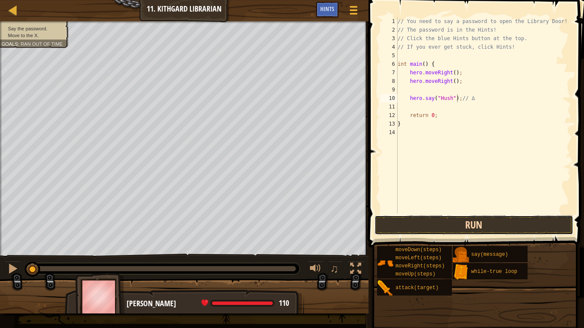
click at [489, 218] on button "Run" at bounding box center [473, 225] width 199 height 20
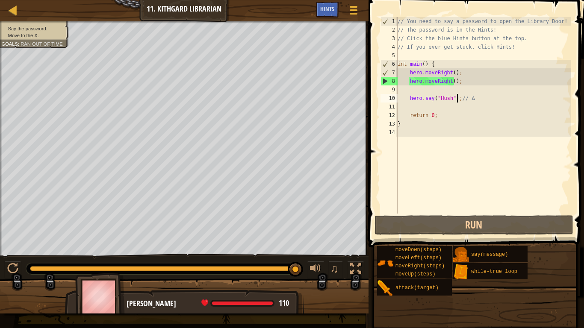
click at [453, 65] on div "// You need to say a password to open the Library Door! // The password is in t…" at bounding box center [483, 124] width 175 height 214
drag, startPoint x: 408, startPoint y: 98, endPoint x: 457, endPoint y: 99, distance: 48.7
click at [457, 99] on div "// You need to say a password to open the Library Door! // The password is in t…" at bounding box center [483, 124] width 175 height 214
click at [461, 65] on div "// You need to say a password to open the Library Door! // The password is in t…" at bounding box center [483, 124] width 175 height 214
type textarea "int main() {"
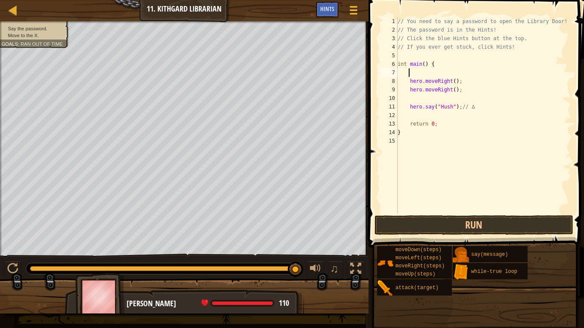
scroll to position [4, 0]
paste textarea "hero.say("Hush");"
click at [456, 109] on div "// You need to say a password to open the Library Door! // The password is in t…" at bounding box center [483, 124] width 175 height 214
type textarea "// ∆"
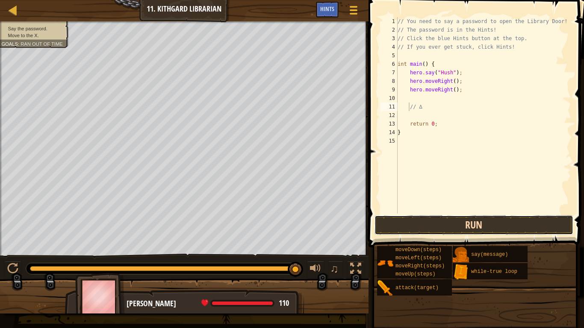
click at [505, 222] on button "Run" at bounding box center [473, 225] width 199 height 20
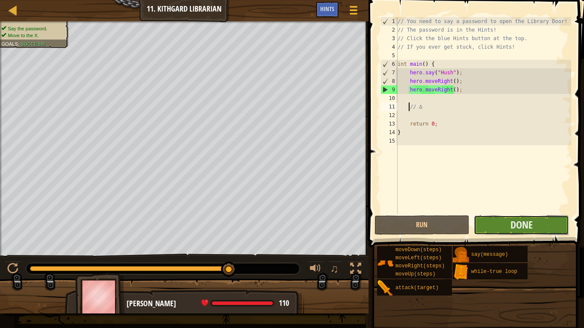
click at [555, 228] on button "Done" at bounding box center [520, 225] width 95 height 20
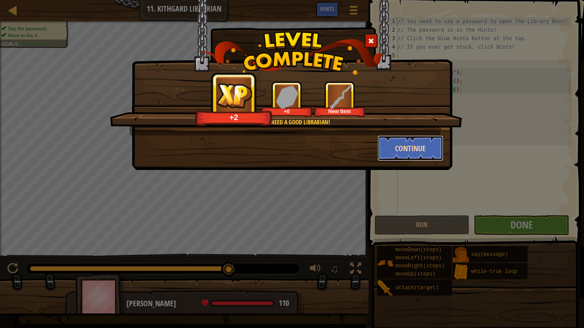
click at [423, 143] on button "Continue" at bounding box center [410, 148] width 66 height 26
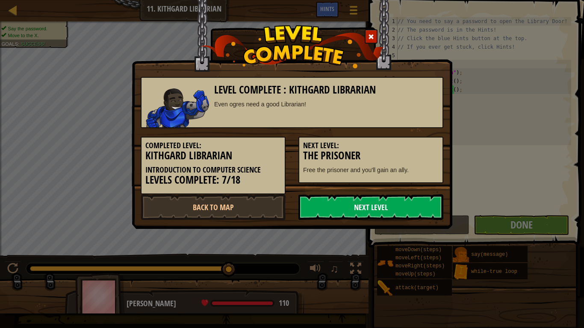
click at [371, 214] on link "Next Level" at bounding box center [370, 207] width 145 height 26
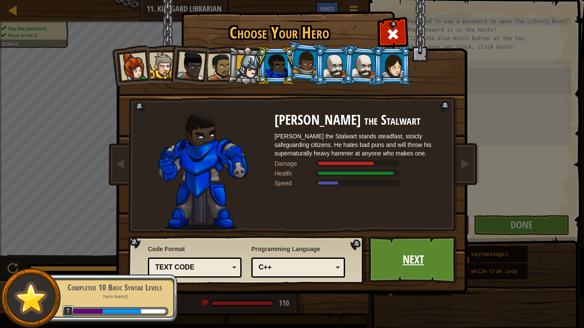
click at [412, 265] on link "Next" at bounding box center [412, 259] width 89 height 47
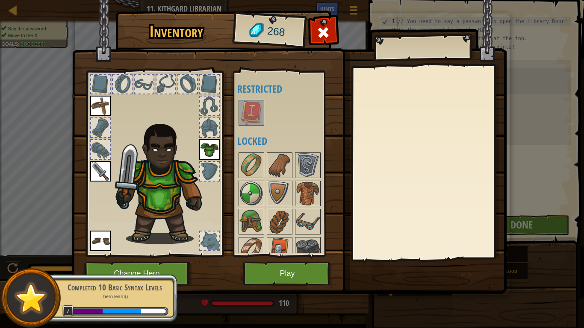
click at [296, 118] on div at bounding box center [290, 113] width 107 height 28
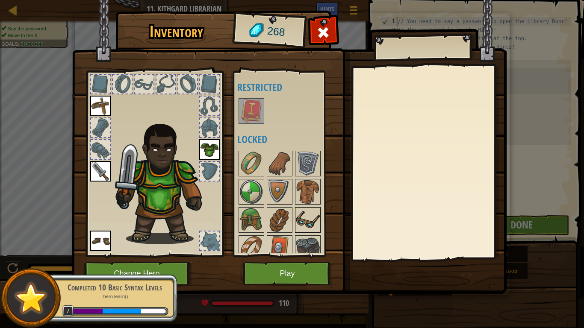
scroll to position [0, 0]
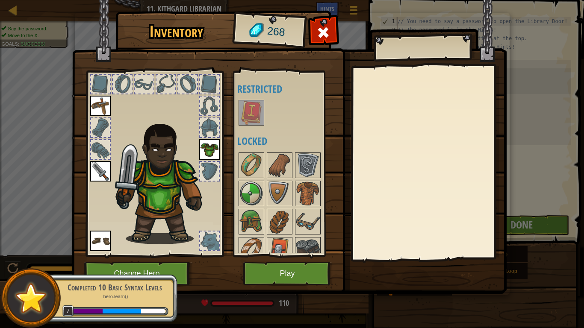
click at [292, 107] on div at bounding box center [290, 113] width 107 height 28
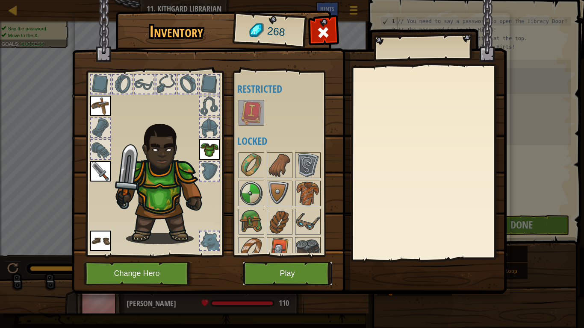
click at [305, 267] on button "Play" at bounding box center [287, 273] width 89 height 23
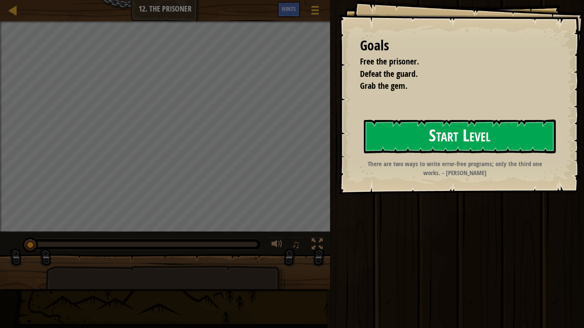
click at [467, 128] on button "Start Level" at bounding box center [460, 137] width 192 height 34
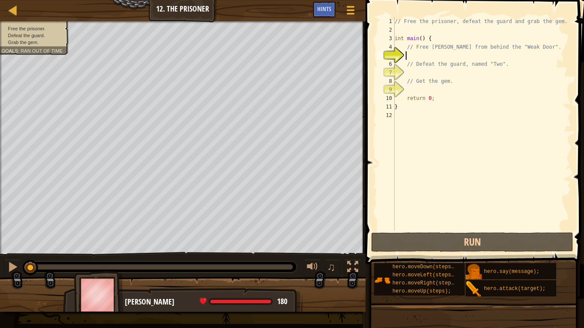
click at [426, 58] on div "// Free the prisoner, defeat the guard and grab the gem. int main ( ) { // Free…" at bounding box center [482, 132] width 178 height 231
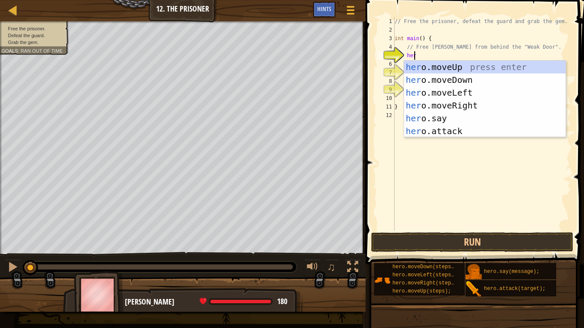
type textarea "hero"
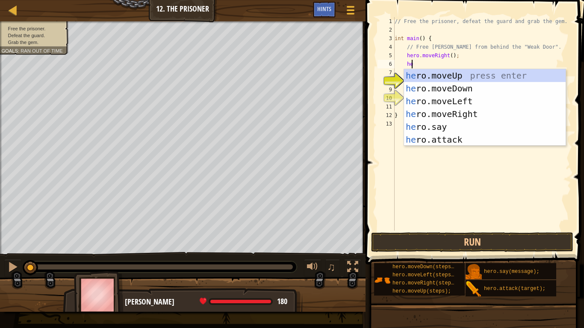
scroll to position [4, 1]
click at [445, 143] on div "her o.moveUp press enter her o.moveDown press enter her o.moveLeft press enter …" at bounding box center [484, 120] width 161 height 103
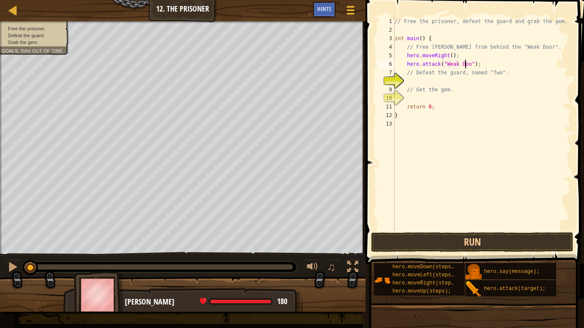
scroll to position [4, 6]
click at [482, 68] on div "// Free the prisoner, defeat the guard and grab the gem. int main ( ) { // Free…" at bounding box center [482, 132] width 178 height 231
click at [480, 65] on div "// Free the prisoner, defeat the guard and grab the gem. int main ( ) { // Free…" at bounding box center [482, 132] width 178 height 231
type textarea "hero.attack("Weak Door");"
click at [493, 241] on button "Run" at bounding box center [472, 242] width 202 height 20
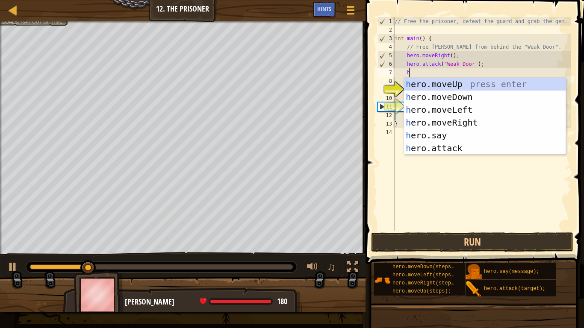
scroll to position [4, 1]
type textarea "her"
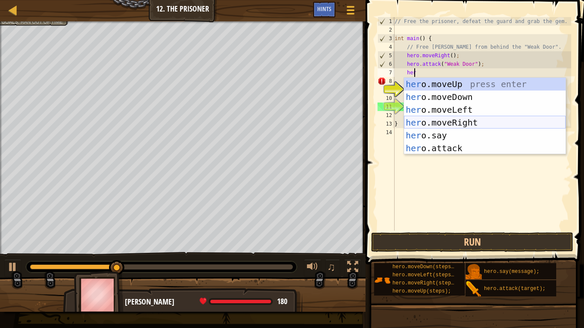
click at [469, 121] on div "her o.moveUp press enter her o.moveDown press enter her o.moveLeft press enter …" at bounding box center [484, 129] width 161 height 103
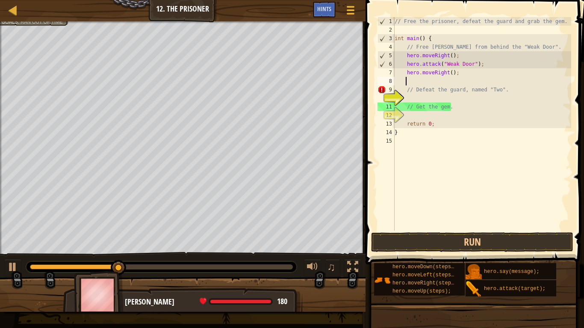
scroll to position [4, 0]
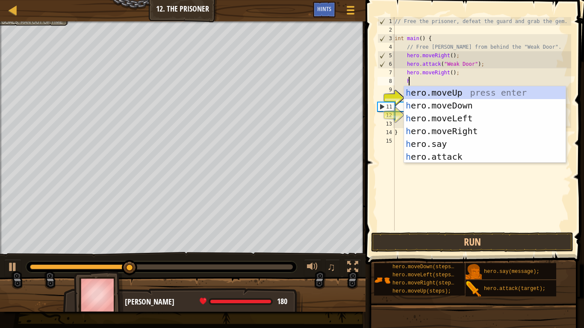
type textarea "hr"
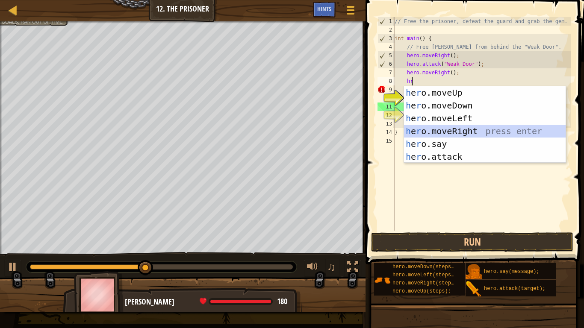
click at [452, 128] on div "h e r o.moveUp press enter h e r o.moveDown press enter h e r o.moveLeft press …" at bounding box center [484, 137] width 161 height 103
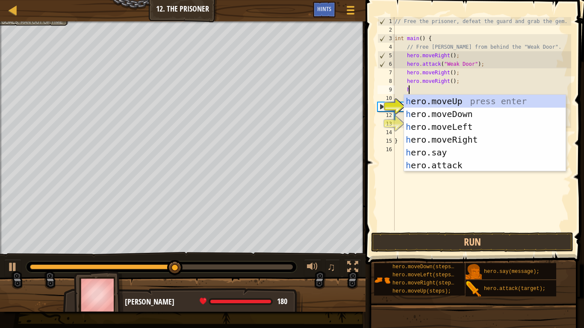
type textarea "hr"
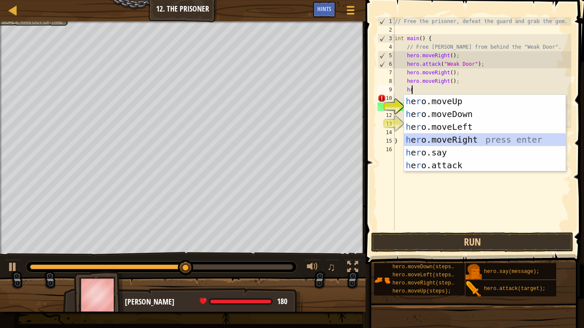
click at [465, 139] on div "h e r o.moveUp press enter h e r o.moveDown press enter h e r o.moveLeft press …" at bounding box center [484, 146] width 161 height 103
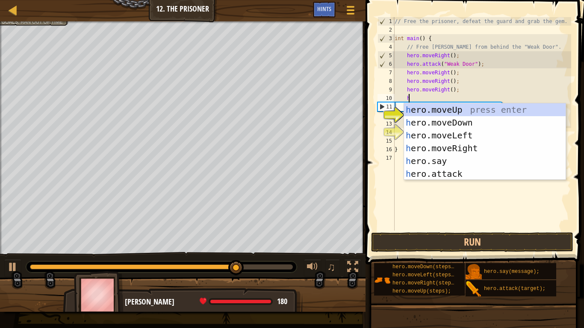
type textarea "hr"
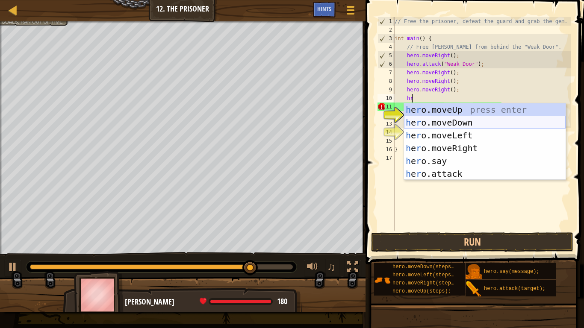
click at [463, 122] on div "h e r o.moveUp press enter h e r o.moveDown press enter h e r o.moveLeft press …" at bounding box center [484, 154] width 161 height 103
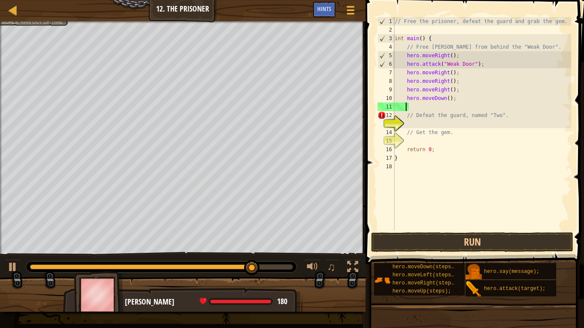
scroll to position [4, 0]
click at [444, 100] on div "// Free the prisoner, defeat the guard and grab the gem. int main ( ) { // Free…" at bounding box center [482, 132] width 178 height 231
type textarea "hero.moveDown(3);"
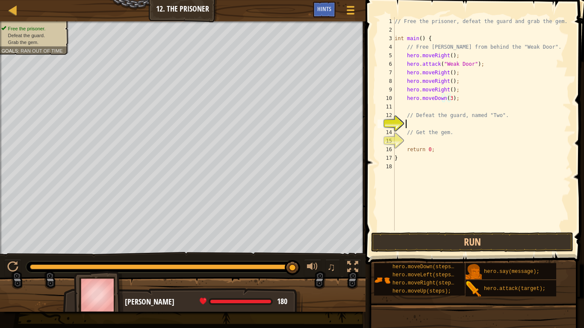
click at [448, 123] on div "// Free the prisoner, defeat the guard and grab the gem. int main ( ) { // Free…" at bounding box center [482, 132] width 178 height 231
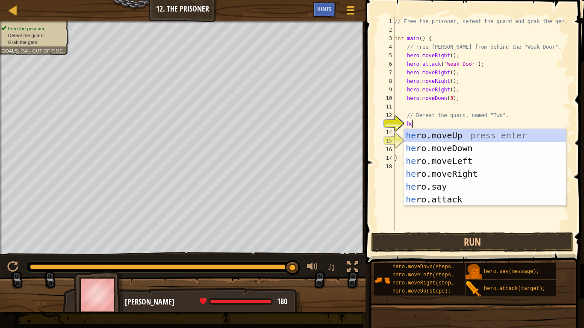
scroll to position [4, 1]
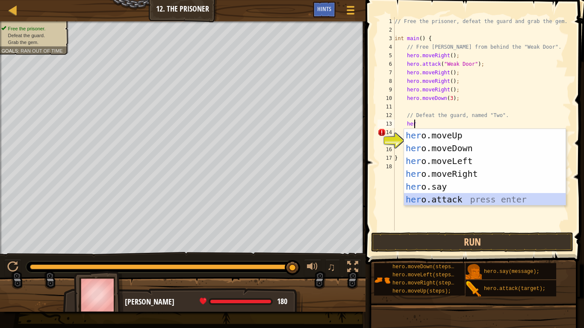
click at [456, 197] on div "her o.moveUp press enter her o.moveDown press enter her o.moveLeft press enter …" at bounding box center [484, 180] width 161 height 103
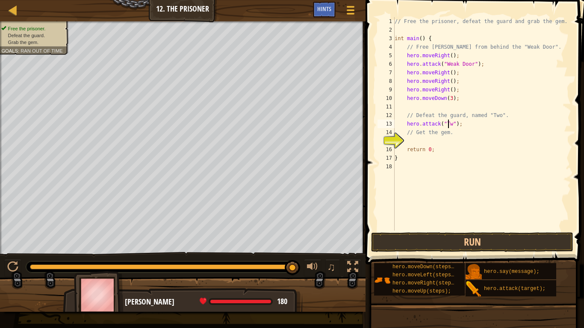
type textarea "hero.attack("Two");"
drag, startPoint x: 404, startPoint y: 124, endPoint x: 461, endPoint y: 124, distance: 56.8
click at [461, 124] on div "// Free the prisoner, defeat the guard and grab the gem. int main ( ) { // Free…" at bounding box center [482, 132] width 178 height 231
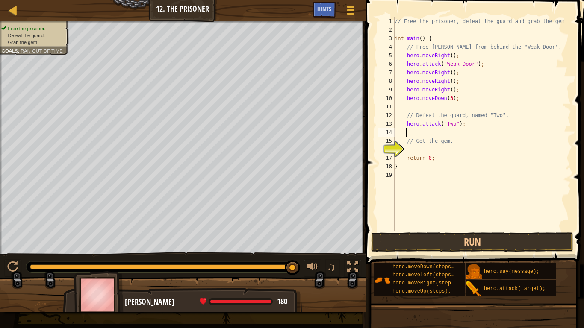
paste textarea "hero.attack("Two");"
type textarea "hero.attack("Two");"
click at [490, 242] on button "Run" at bounding box center [472, 242] width 202 height 20
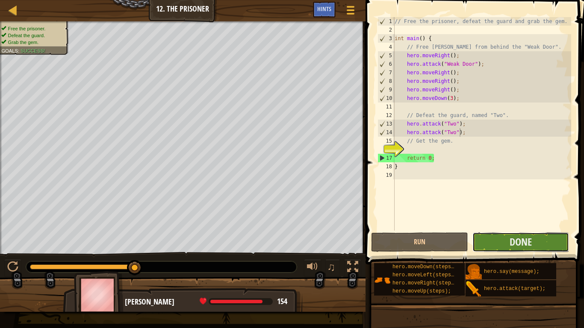
click at [523, 234] on button "Done" at bounding box center [520, 242] width 97 height 20
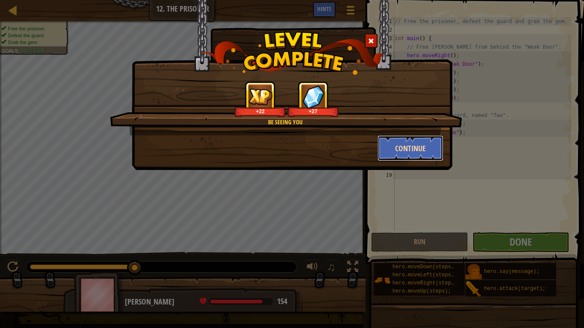
click at [429, 147] on button "Continue" at bounding box center [410, 148] width 66 height 26
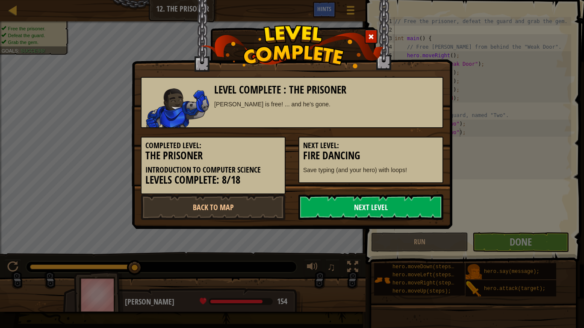
click at [362, 203] on link "Next Level" at bounding box center [370, 207] width 145 height 26
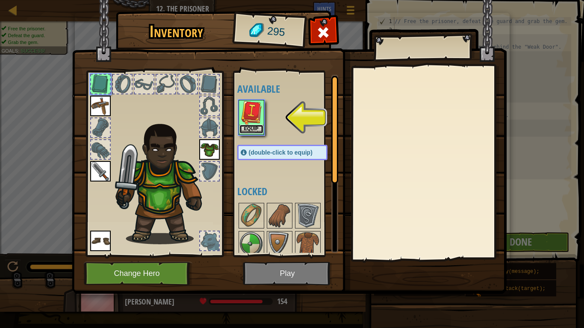
click at [251, 129] on button "Equip" at bounding box center [251, 129] width 24 height 9
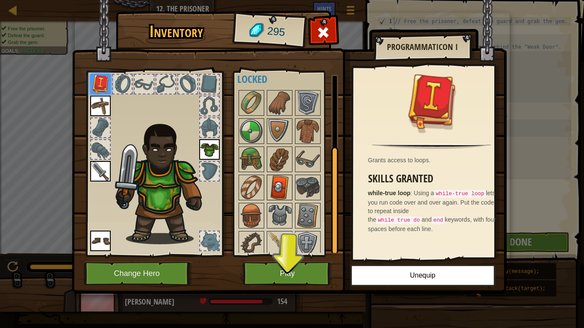
scroll to position [15, 0]
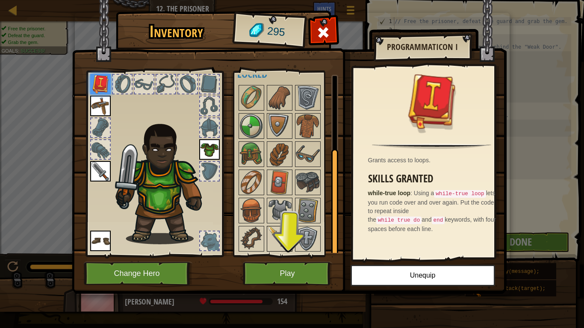
click at [283, 227] on img at bounding box center [279, 239] width 24 height 24
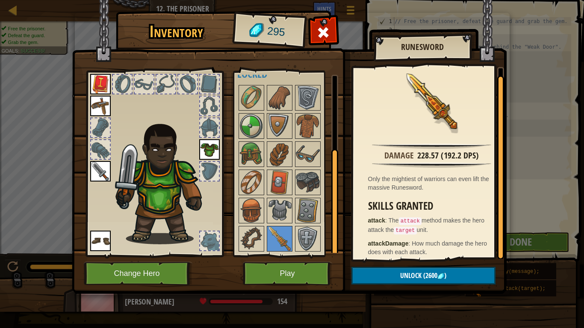
scroll to position [4, 0]
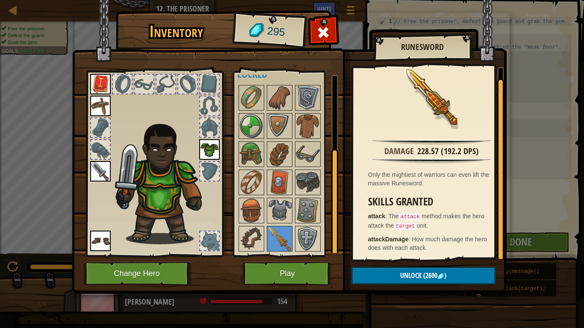
click at [105, 173] on img at bounding box center [100, 171] width 21 height 21
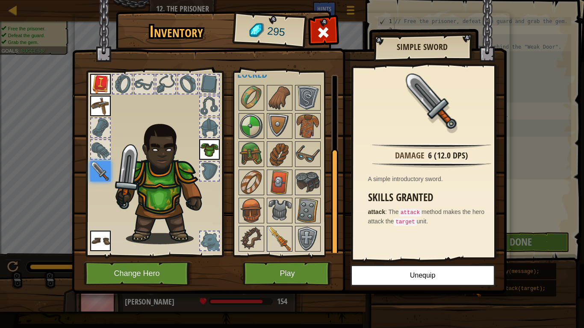
click at [286, 232] on img at bounding box center [279, 239] width 24 height 24
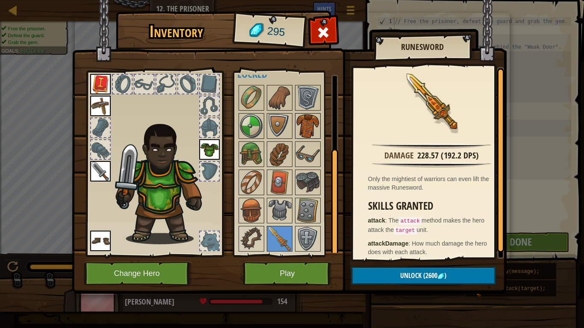
click at [300, 127] on img at bounding box center [308, 126] width 24 height 24
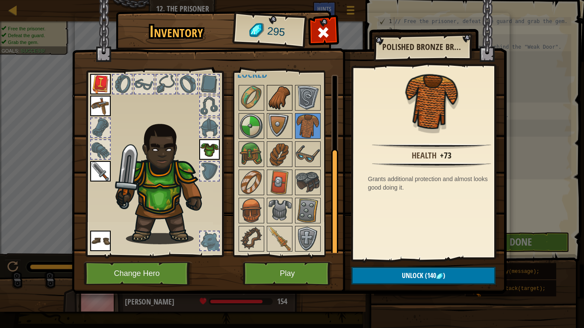
click at [282, 96] on img at bounding box center [279, 98] width 24 height 24
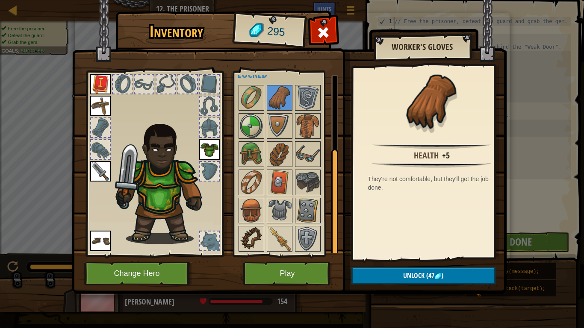
click at [251, 235] on img at bounding box center [251, 239] width 24 height 24
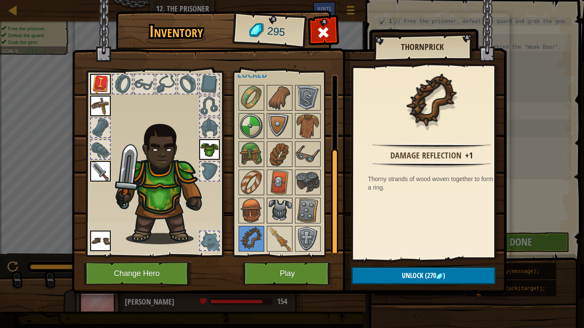
click at [281, 214] on img at bounding box center [279, 211] width 24 height 24
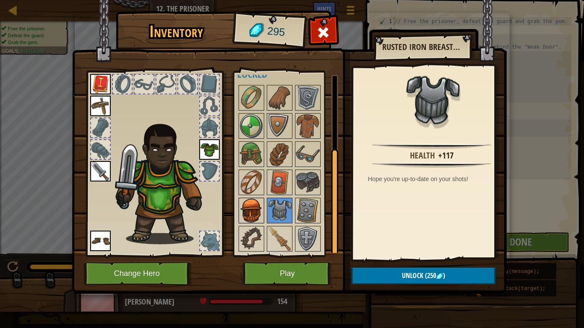
drag, startPoint x: 232, startPoint y: 212, endPoint x: 261, endPoint y: 212, distance: 28.6
click at [241, 212] on div "Inventory 295 Available Equip Equip Equip Equip Equip (double-click to equip) L…" at bounding box center [292, 154] width 434 height 282
click at [265, 212] on div at bounding box center [290, 168] width 107 height 169
click at [263, 211] on div "Available Equip Equip Equip Equip Equip (double-click to equip) Locked" at bounding box center [290, 164] width 107 height 178
click at [261, 205] on img at bounding box center [251, 211] width 24 height 24
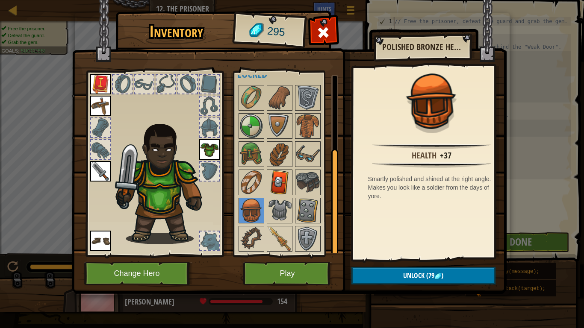
click at [279, 182] on img at bounding box center [279, 182] width 24 height 24
